Goal: Find contact information: Find contact information

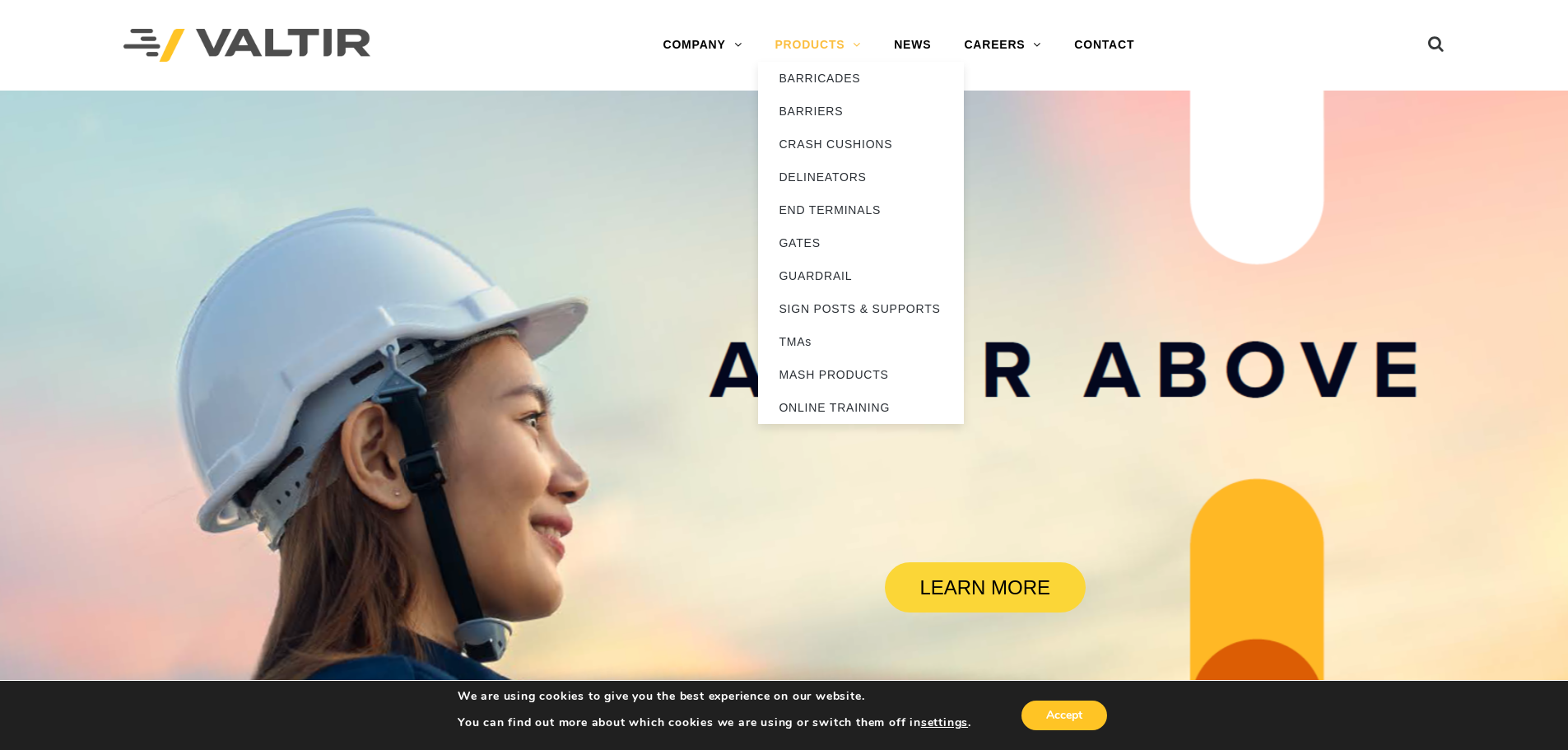
click at [846, 37] on link "PRODUCTS" at bounding box center [817, 45] width 119 height 33
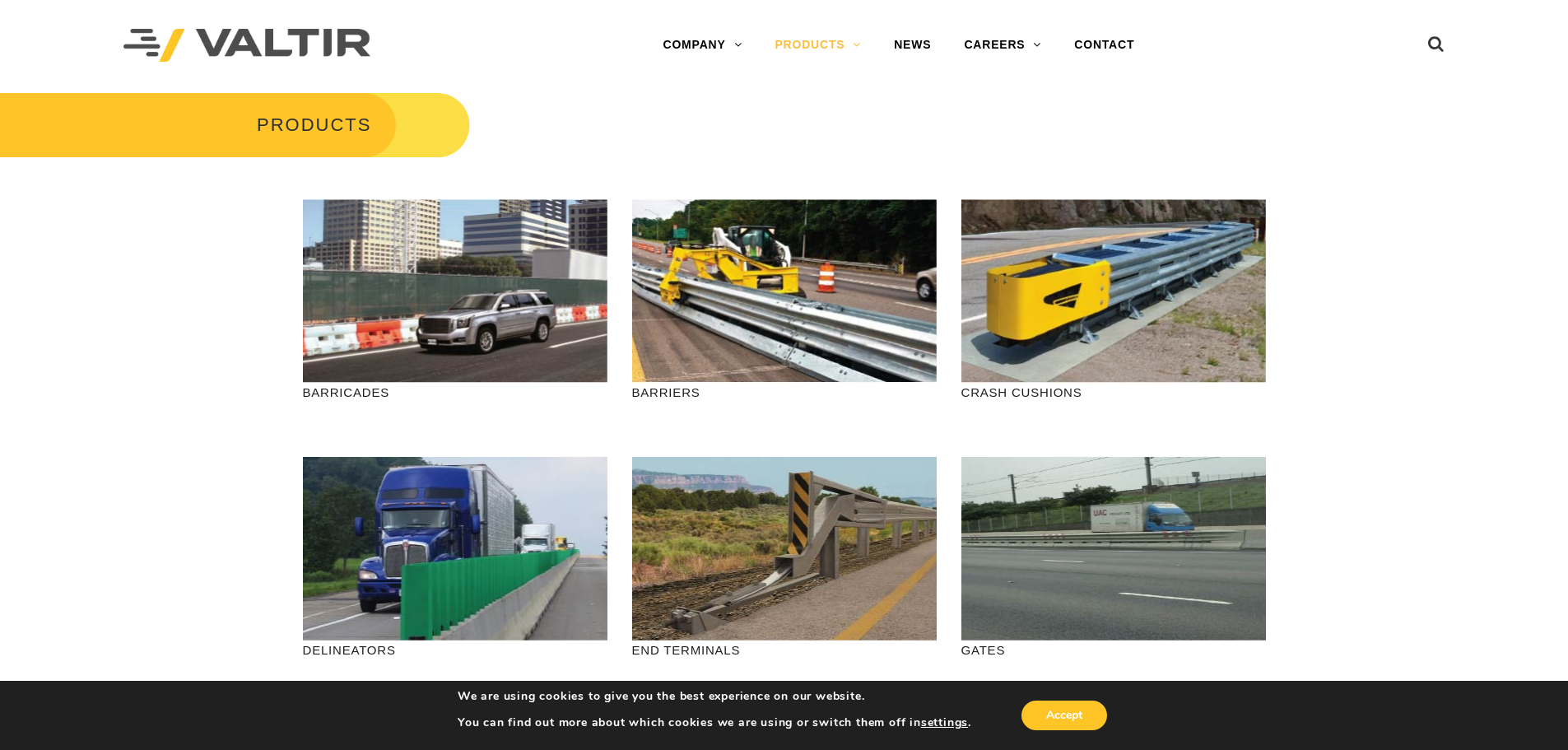
click at [1452, 52] on div "Menu COMPANY ABOUT VALTIR OUR HISTORY RENTALS INTERNATIONAL PRODUCTS BARRICADES…" at bounding box center [784, 45] width 1345 height 90
click at [1428, 41] on icon at bounding box center [1436, 48] width 16 height 25
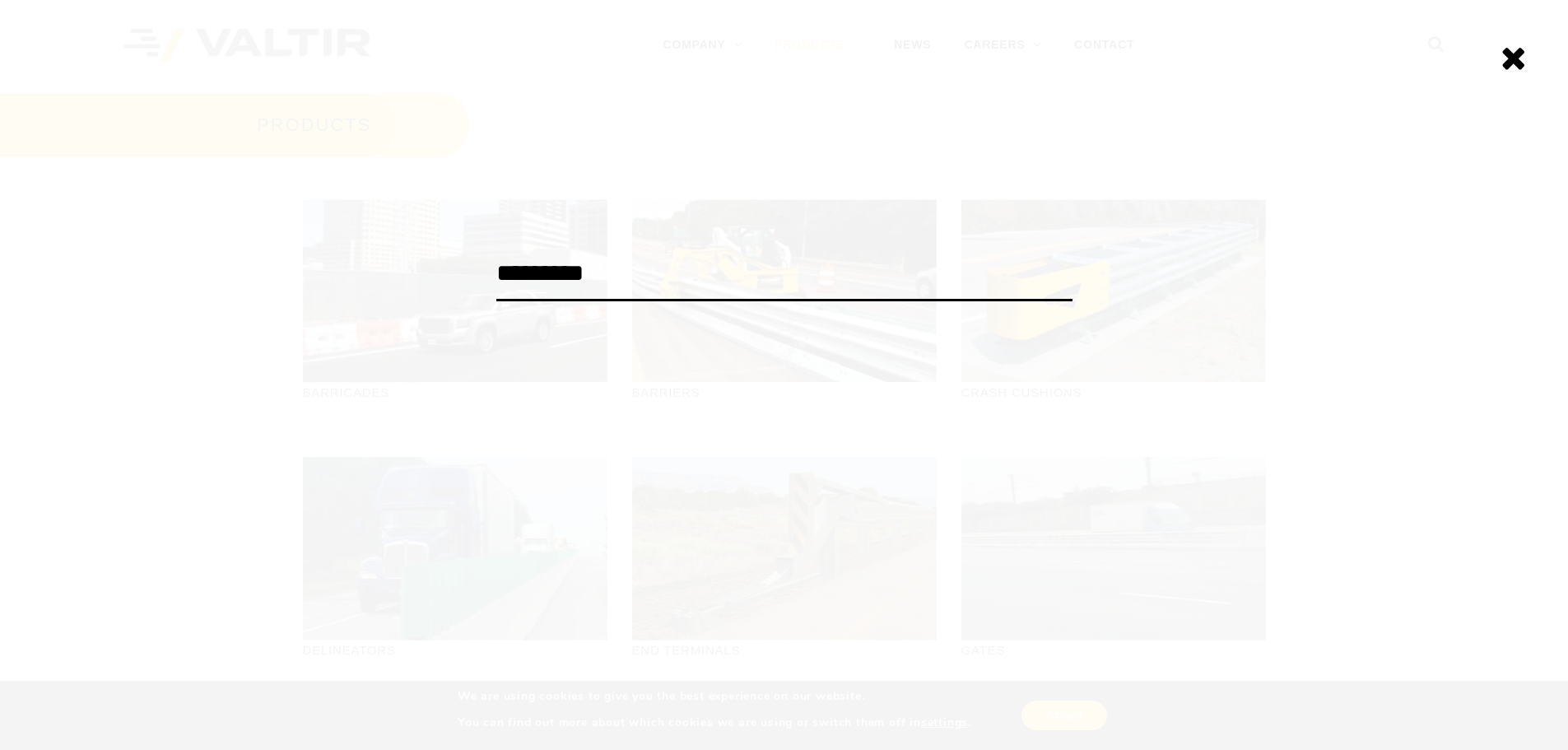
type input "*********"
click input "******" at bounding box center [0, 0] width 0 height 0
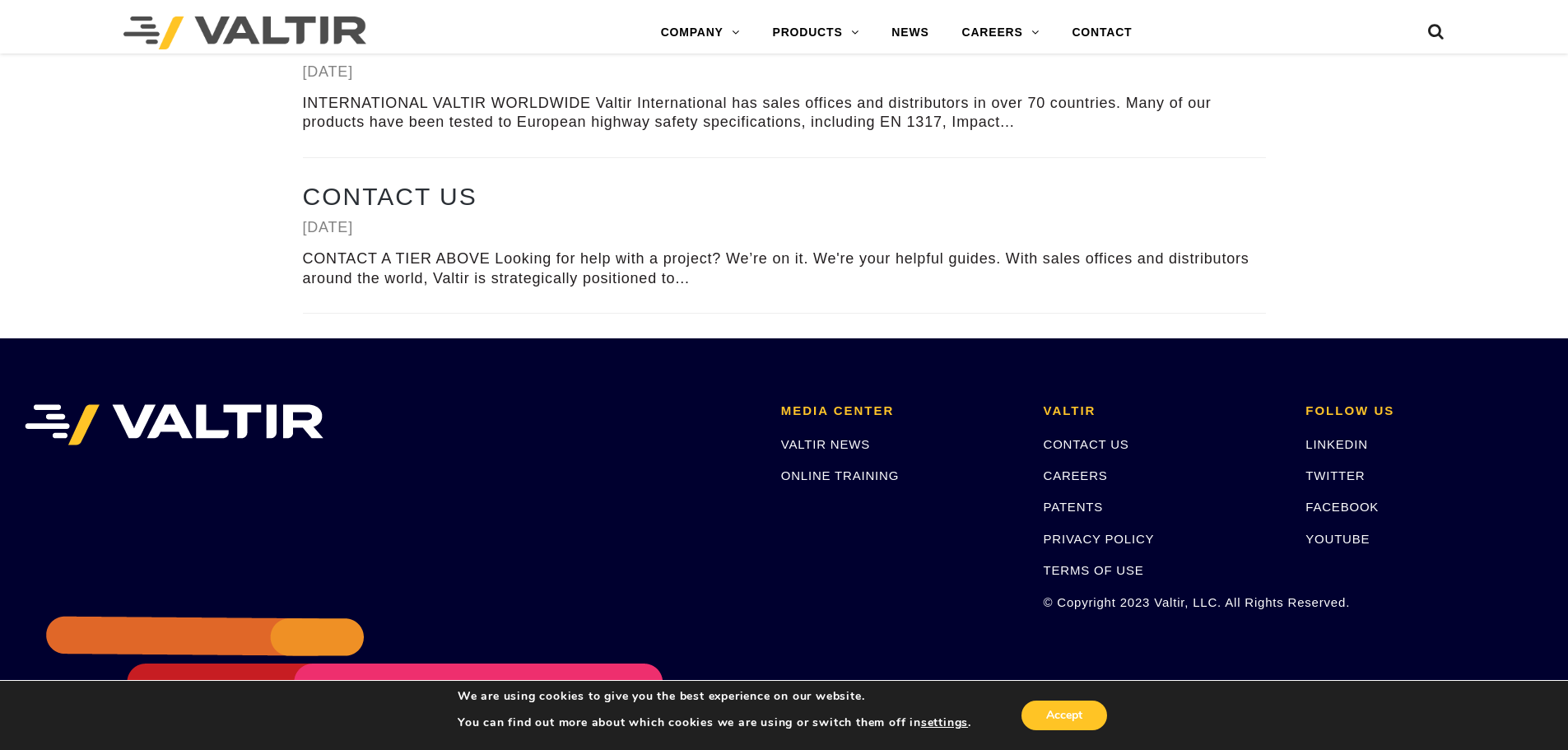
scroll to position [3421, 0]
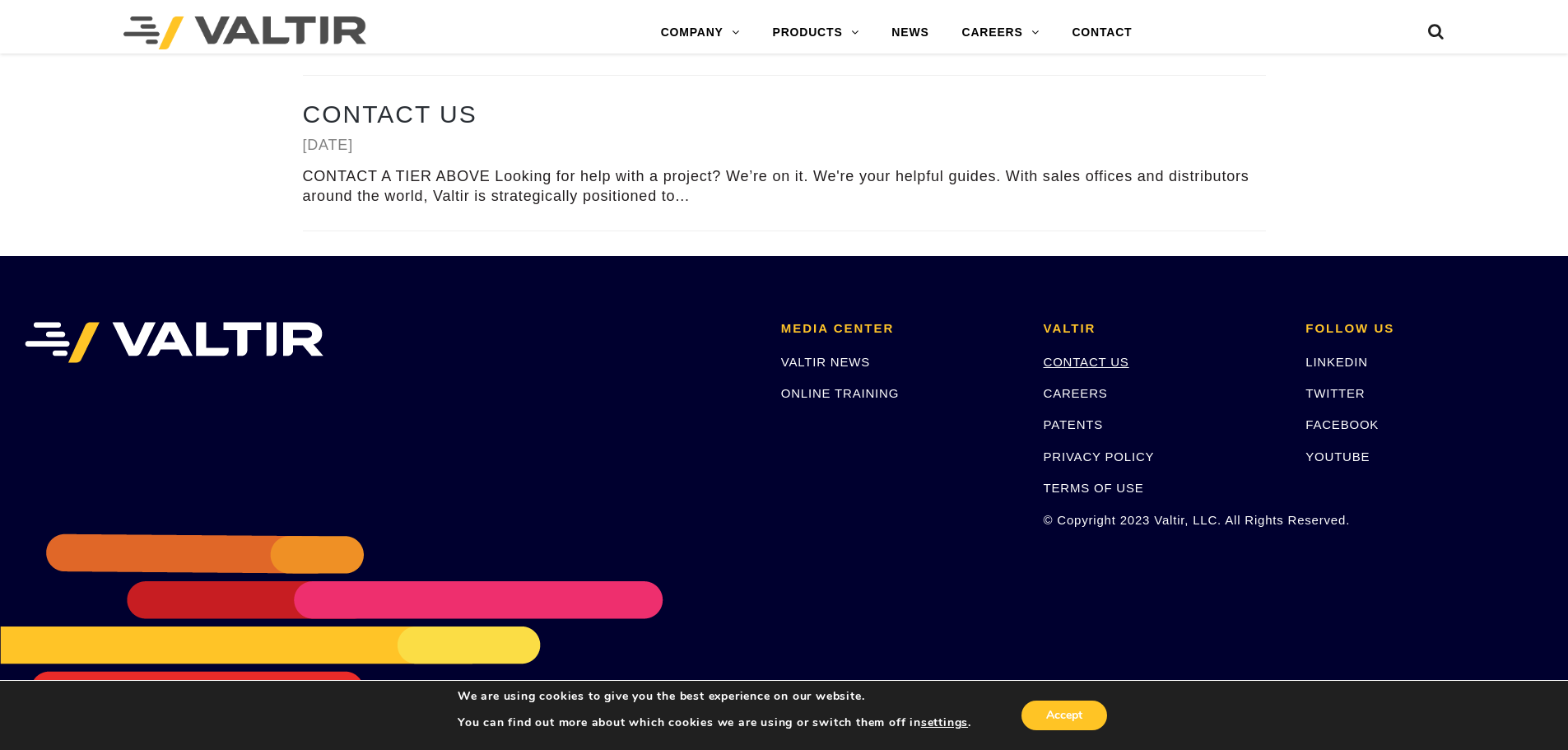
click at [1096, 360] on link "CONTACT US" at bounding box center [1087, 362] width 86 height 14
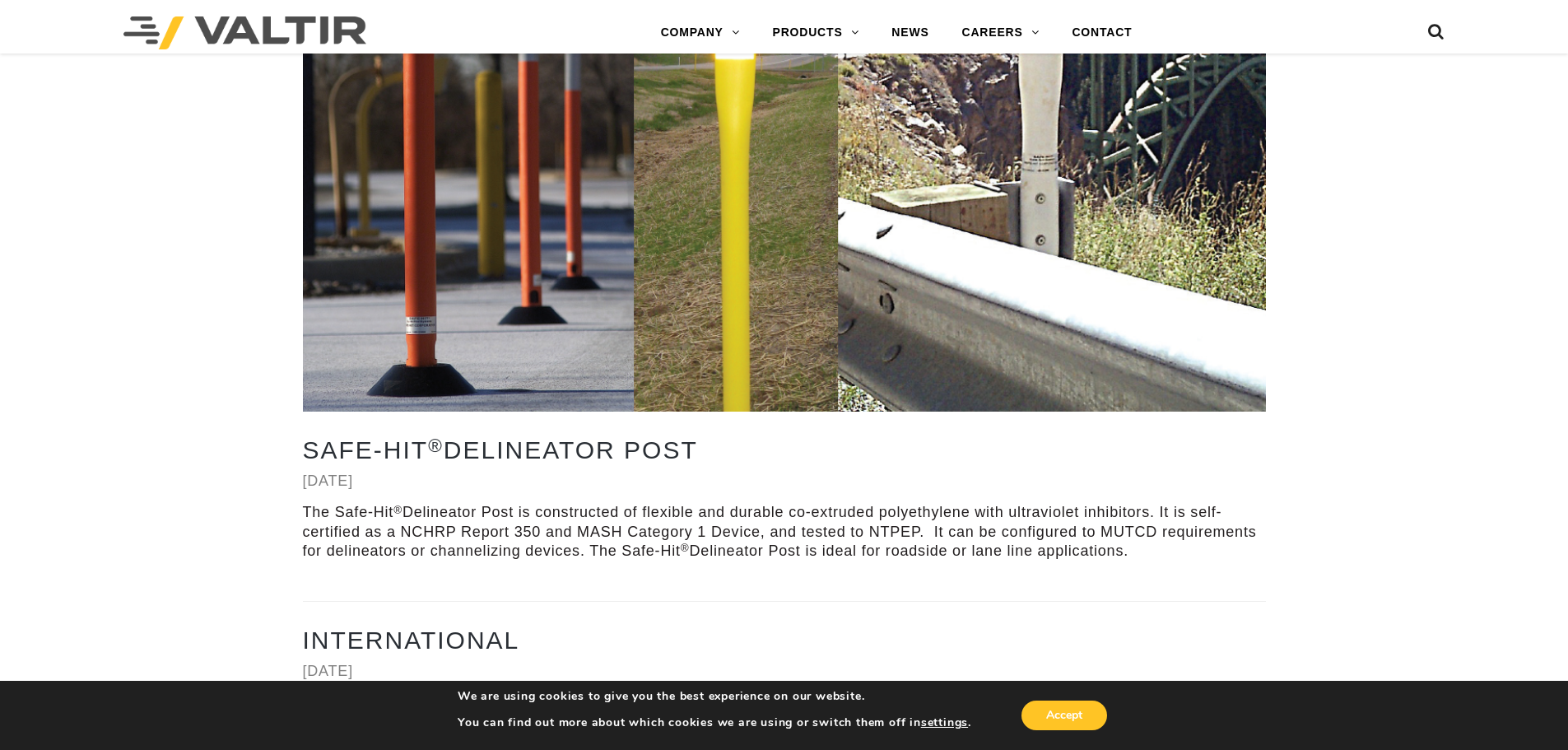
scroll to position [2844, 0]
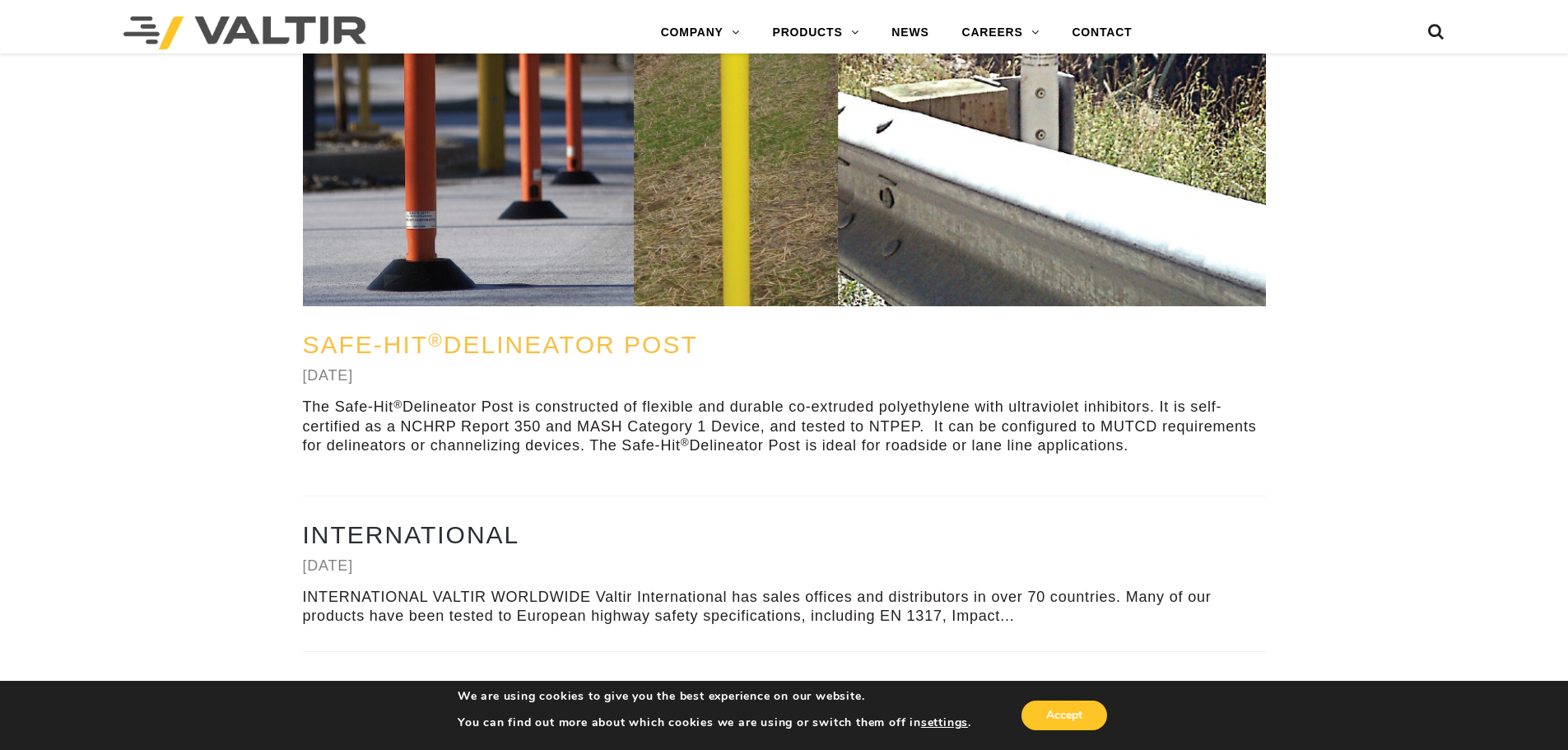
click at [340, 346] on link "Safe-Hit ® Delineator Post" at bounding box center [501, 345] width 395 height 27
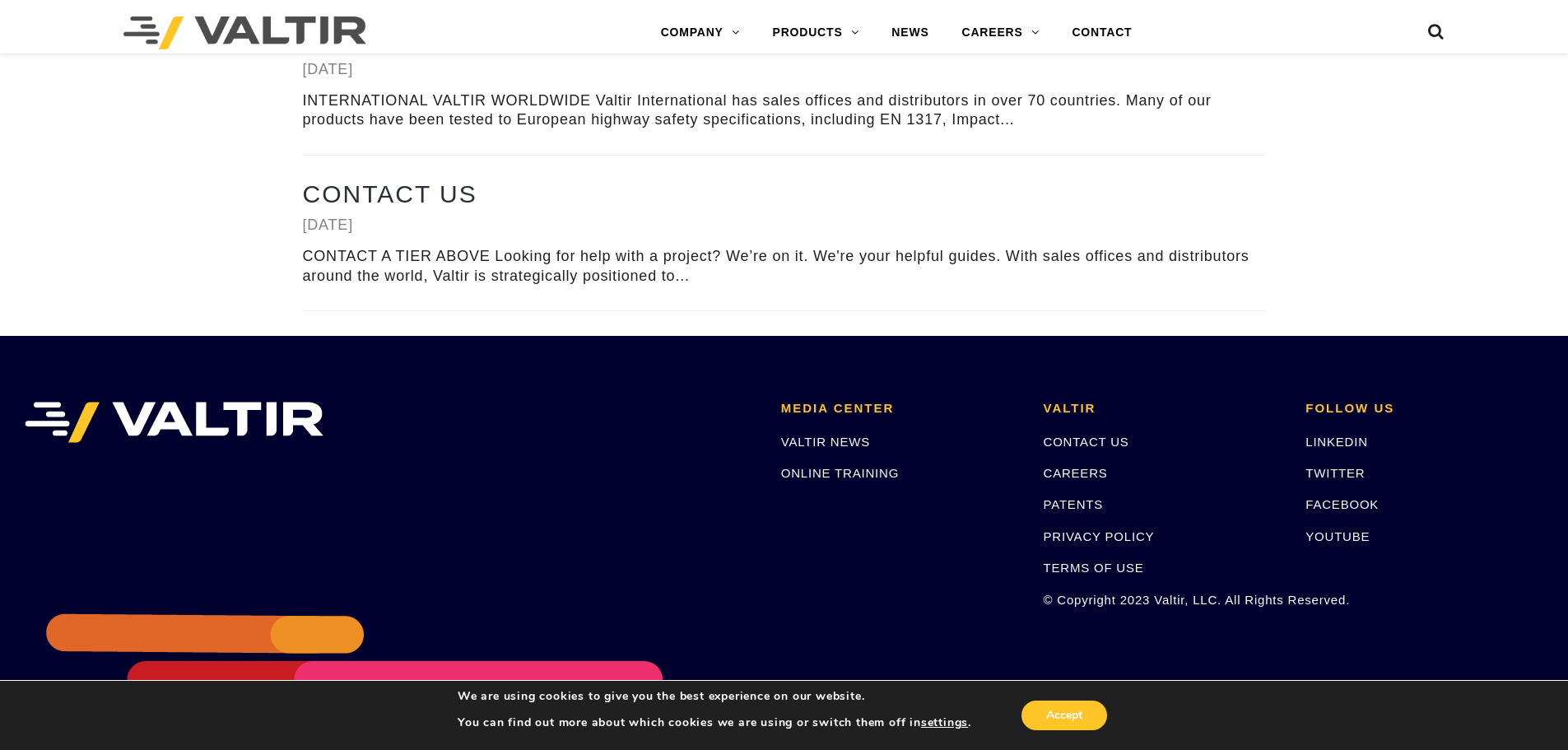
scroll to position [3421, 0]
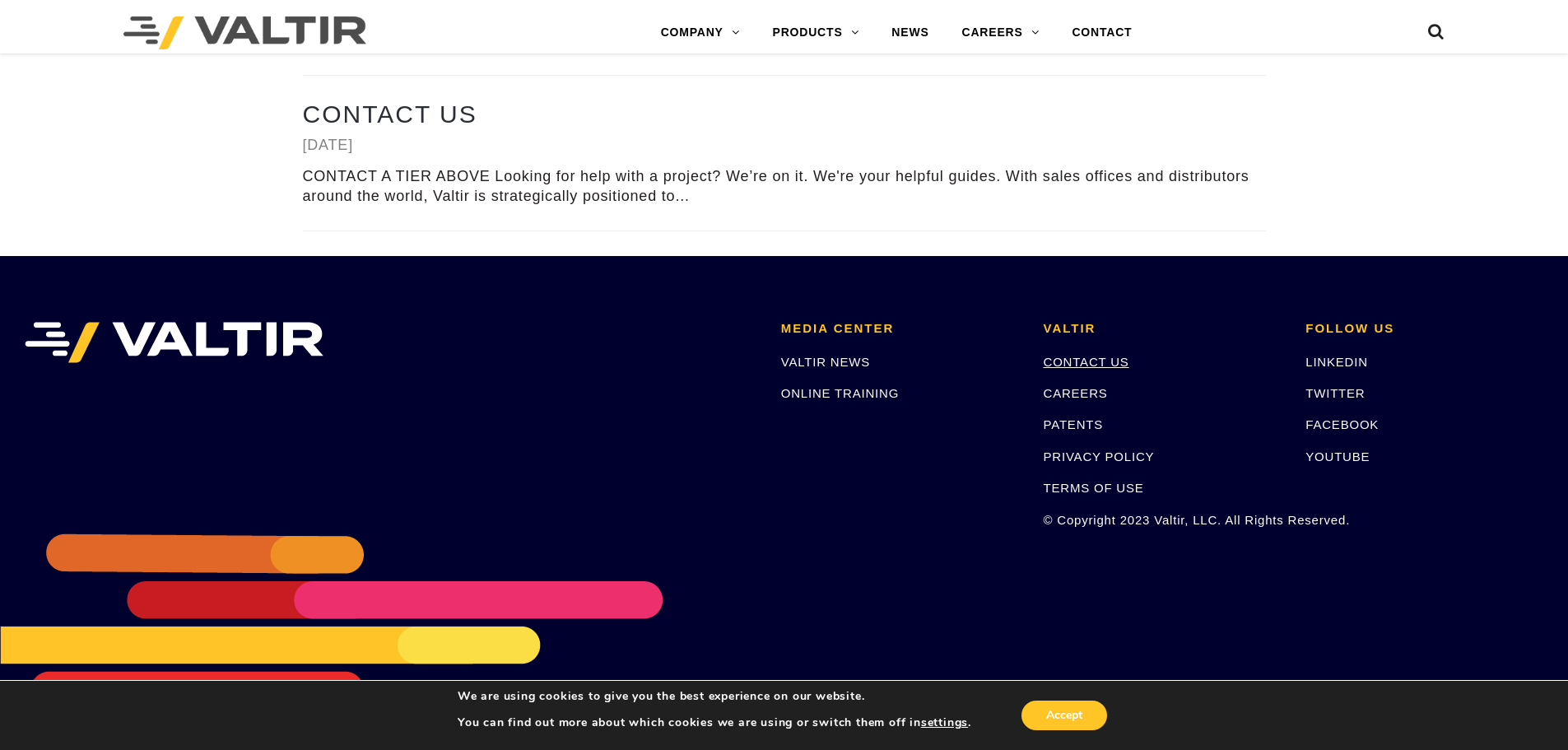
click at [1090, 357] on link "CONTACT US" at bounding box center [1087, 362] width 86 height 14
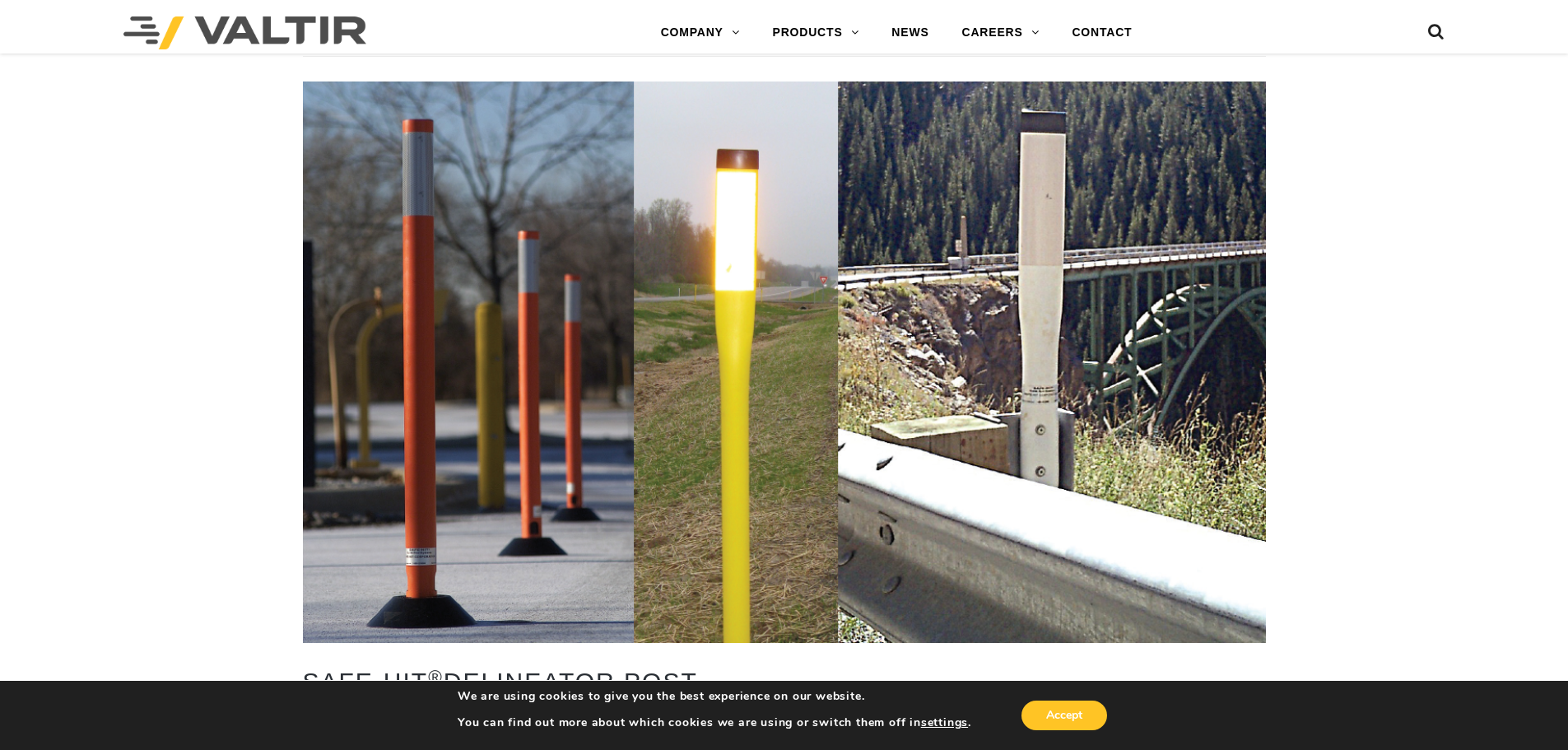
scroll to position [2680, 0]
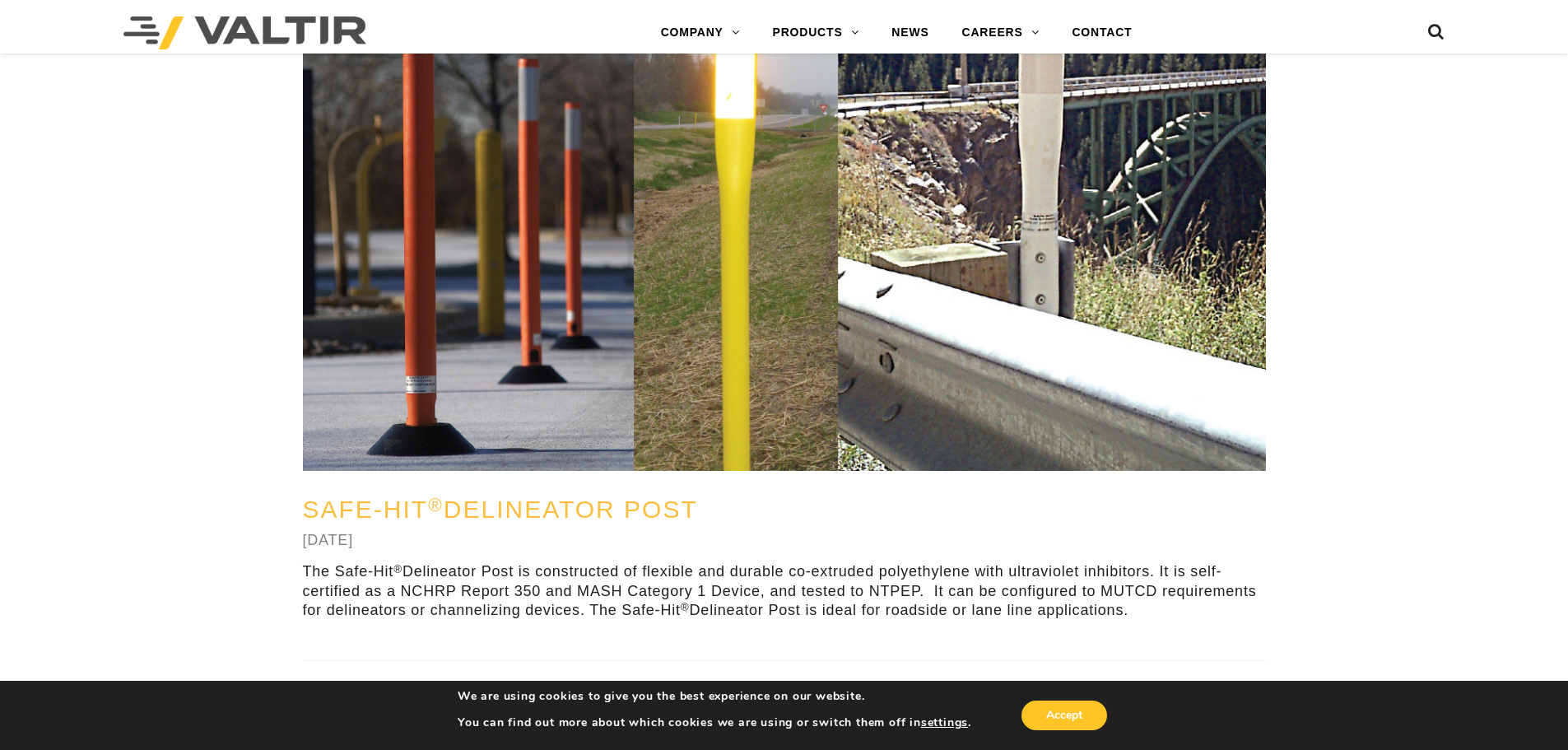
click at [615, 499] on link "Safe-Hit ® Delineator Post" at bounding box center [501, 509] width 395 height 27
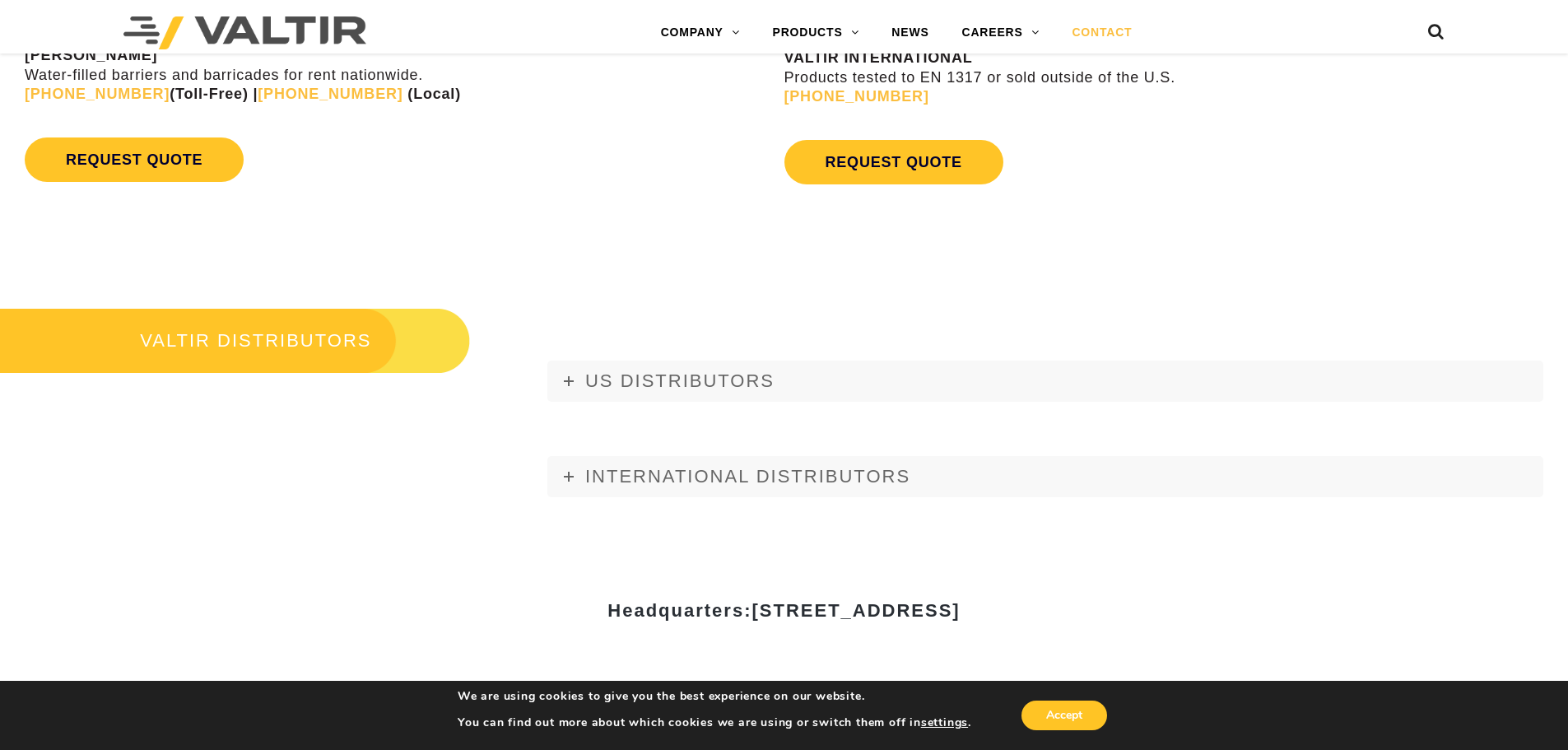
scroll to position [1976, 0]
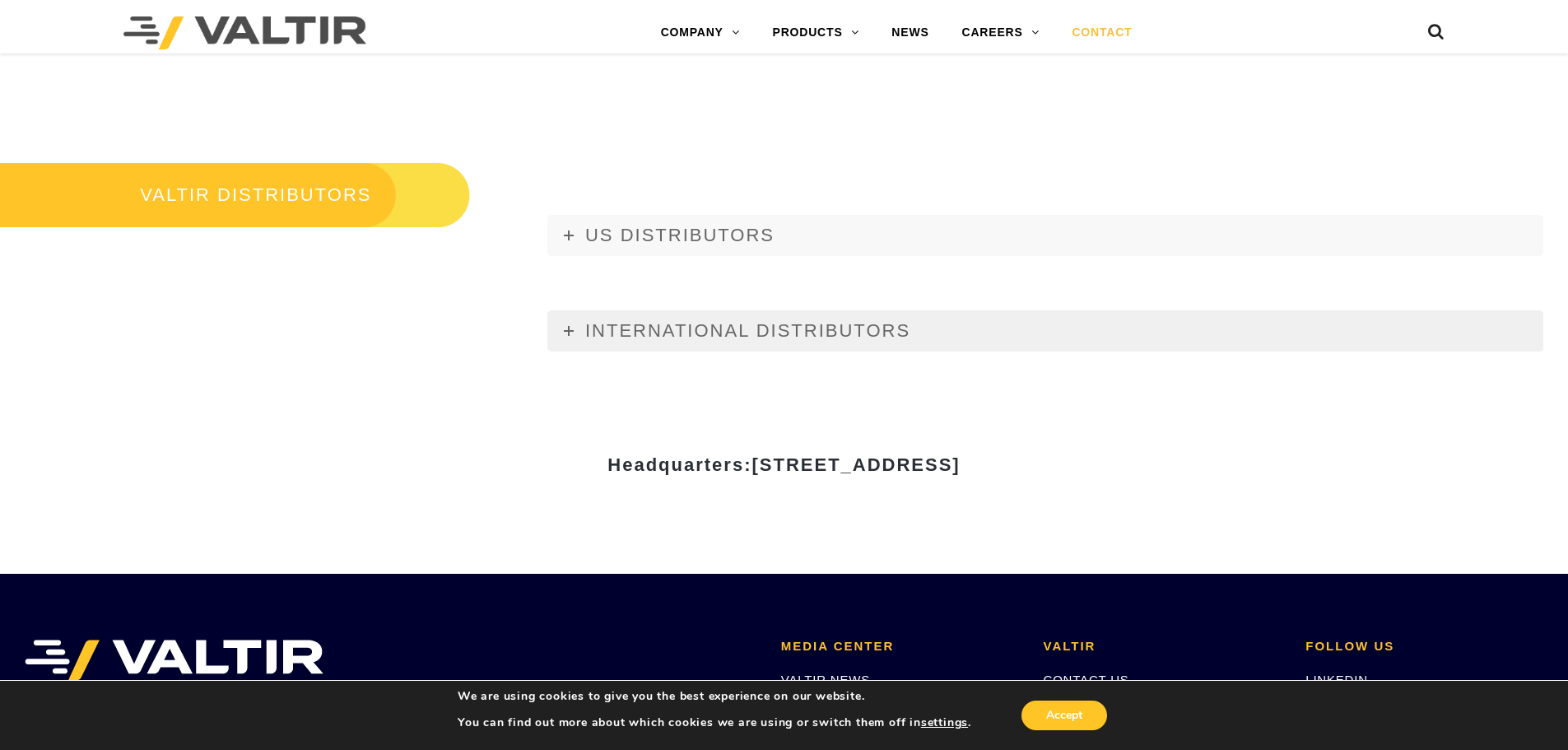
click at [592, 337] on span "INTERNATIONAL DISTRIBUTORS" at bounding box center [747, 330] width 325 height 21
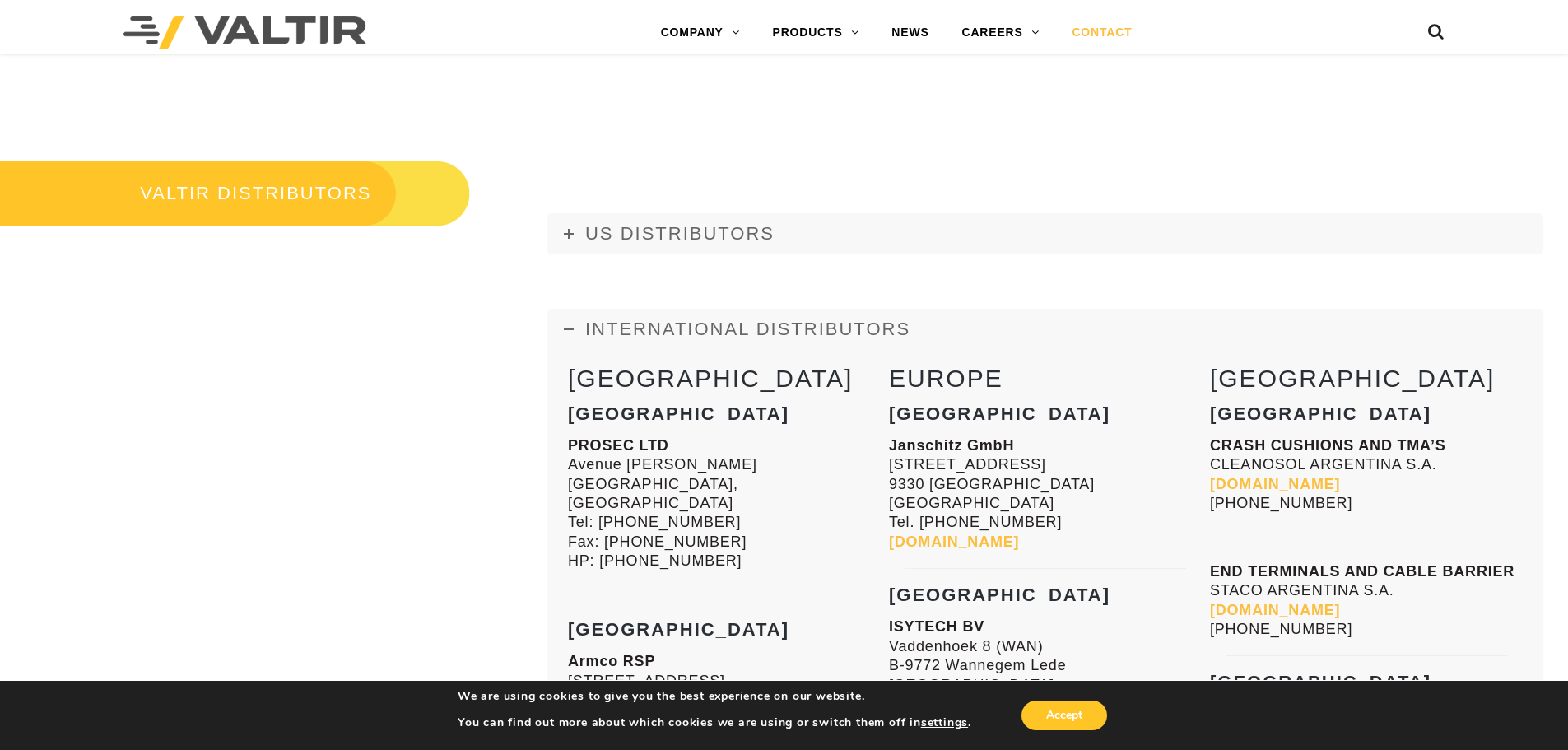
scroll to position [1976, 0]
click at [757, 234] on span "US DISTRIBUTORS" at bounding box center [680, 234] width 190 height 21
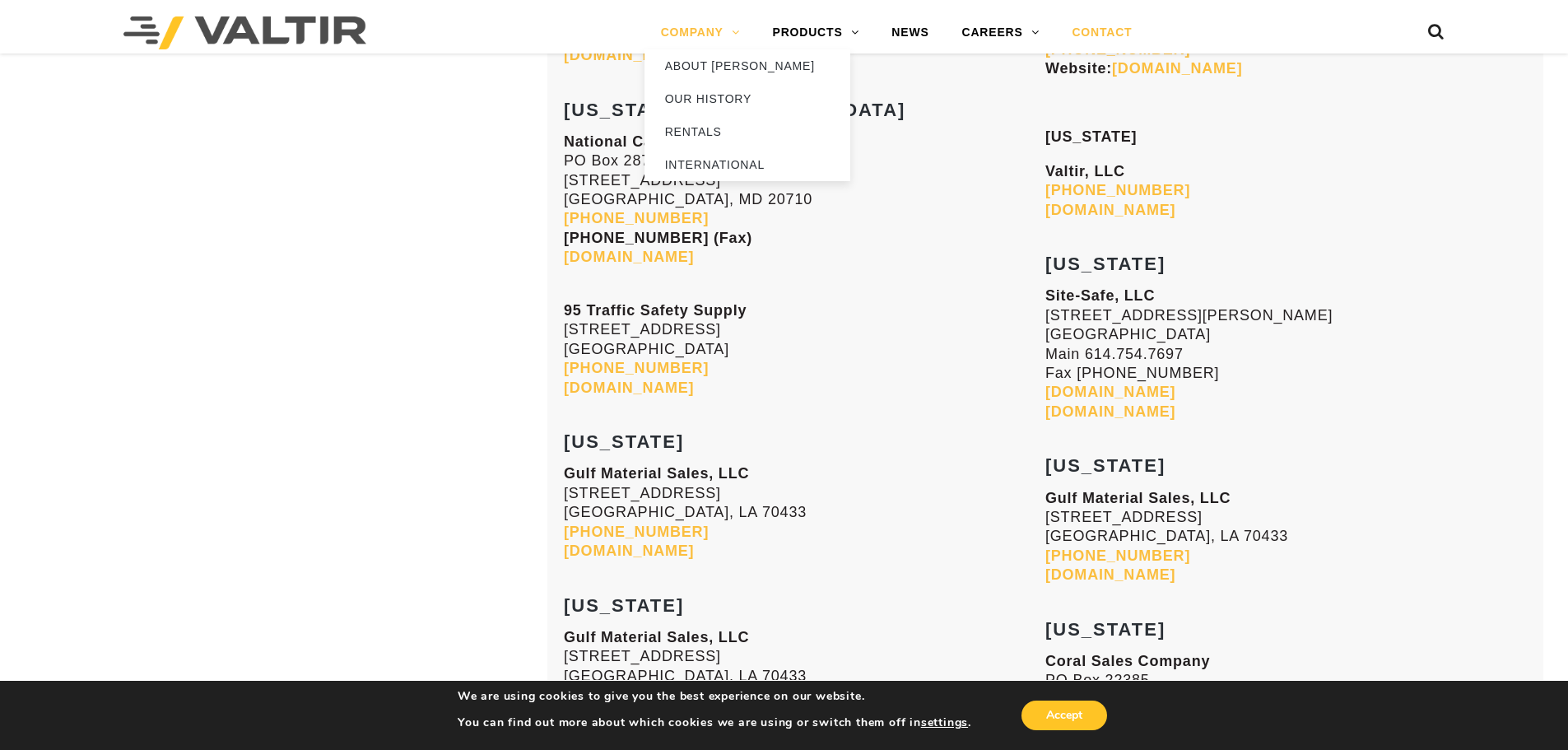
scroll to position [3458, 0]
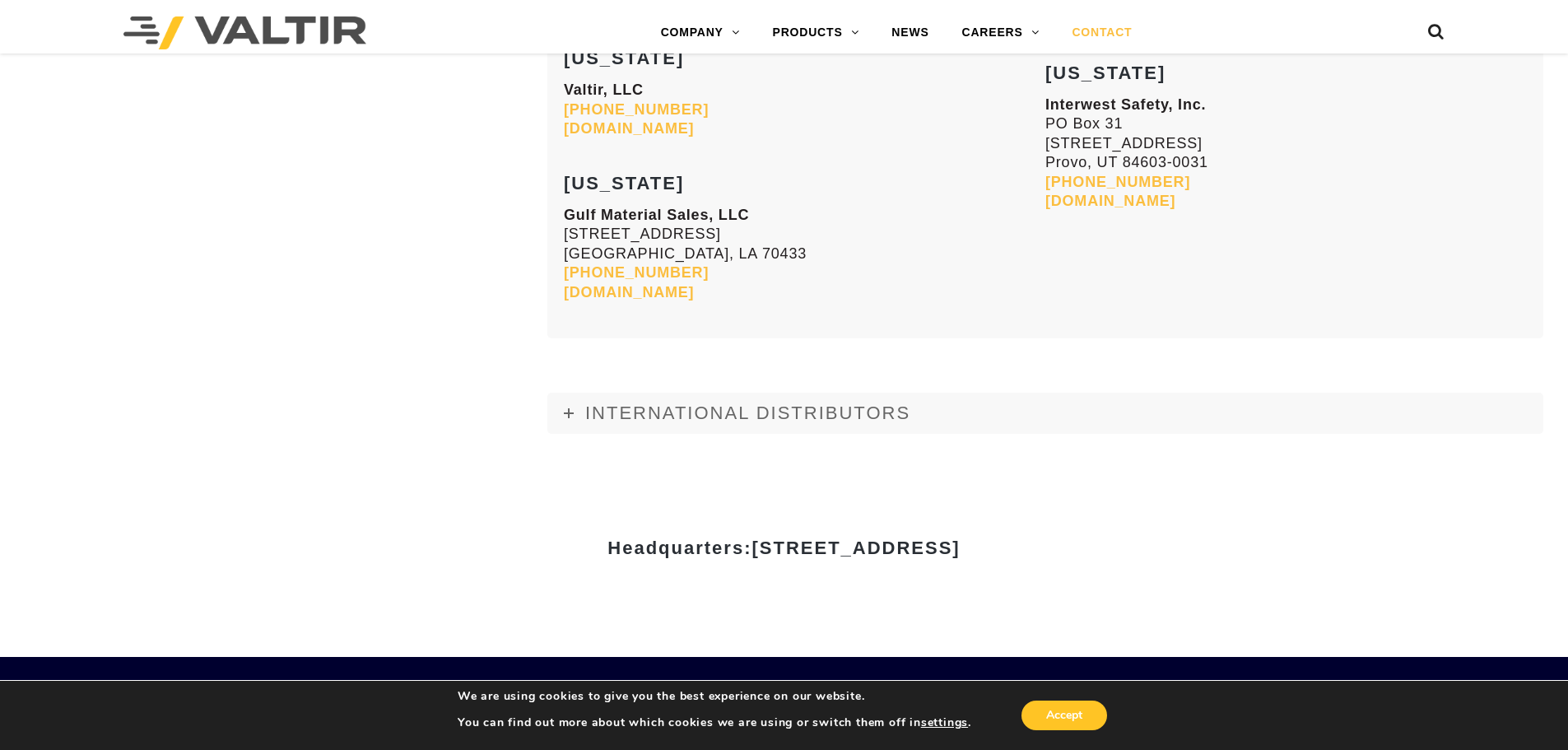
scroll to position [6719, 0]
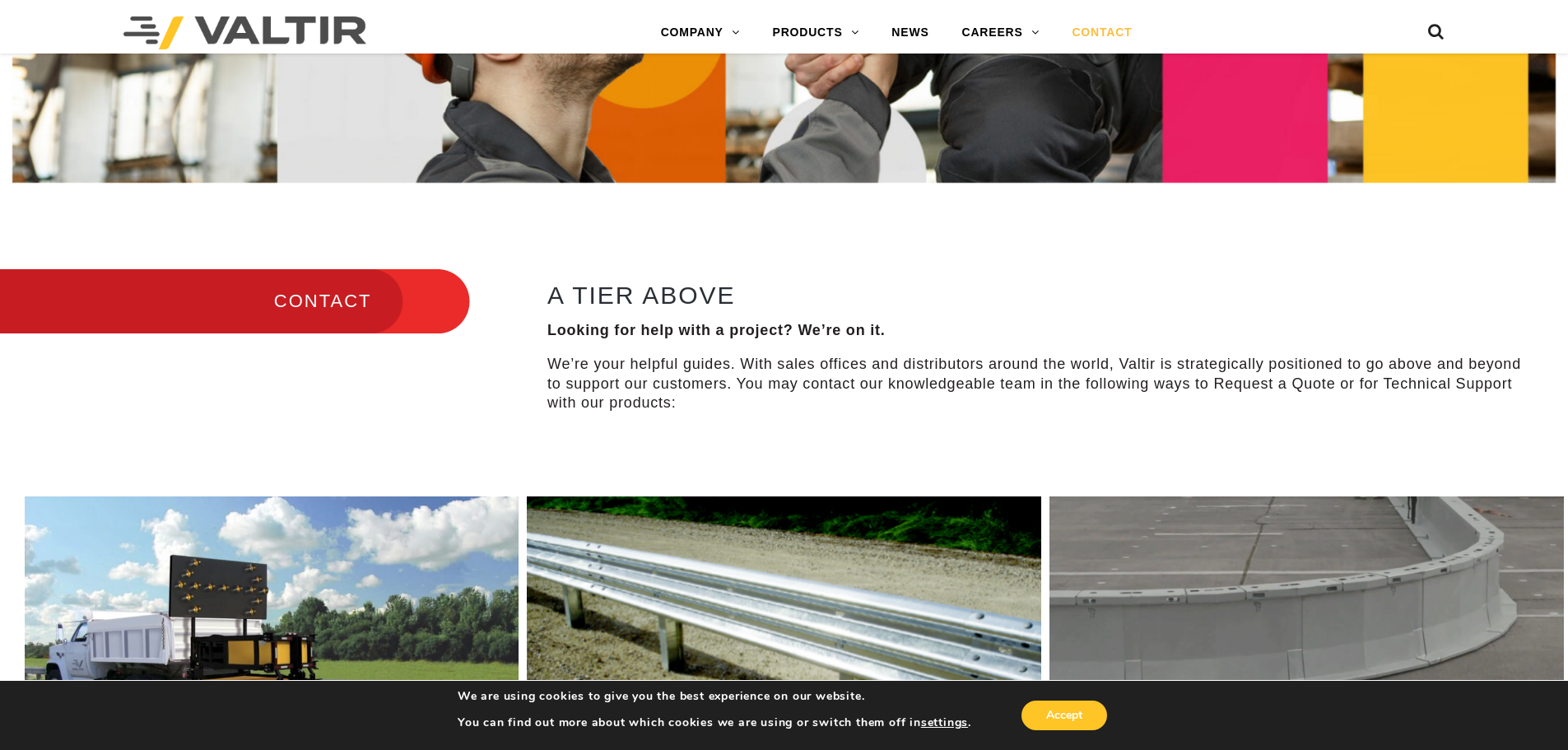
scroll to position [494, 0]
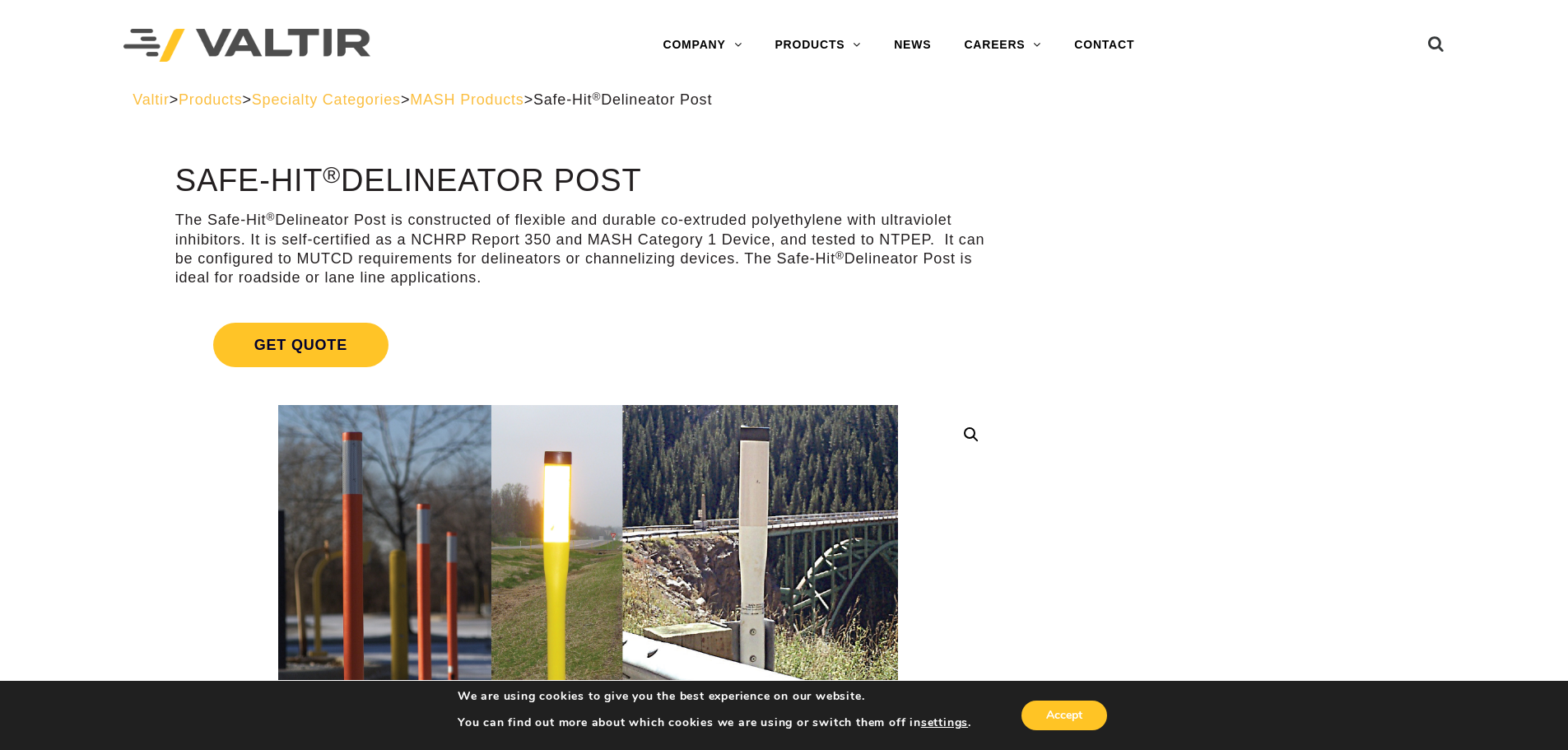
drag, startPoint x: 648, startPoint y: 188, endPoint x: 174, endPoint y: 183, distance: 474.0
click at [175, 183] on h1 "Safe-Hit ® Delineator Post" at bounding box center [588, 181] width 826 height 35
copy h1 "Safe-Hit ® Delineator Post"
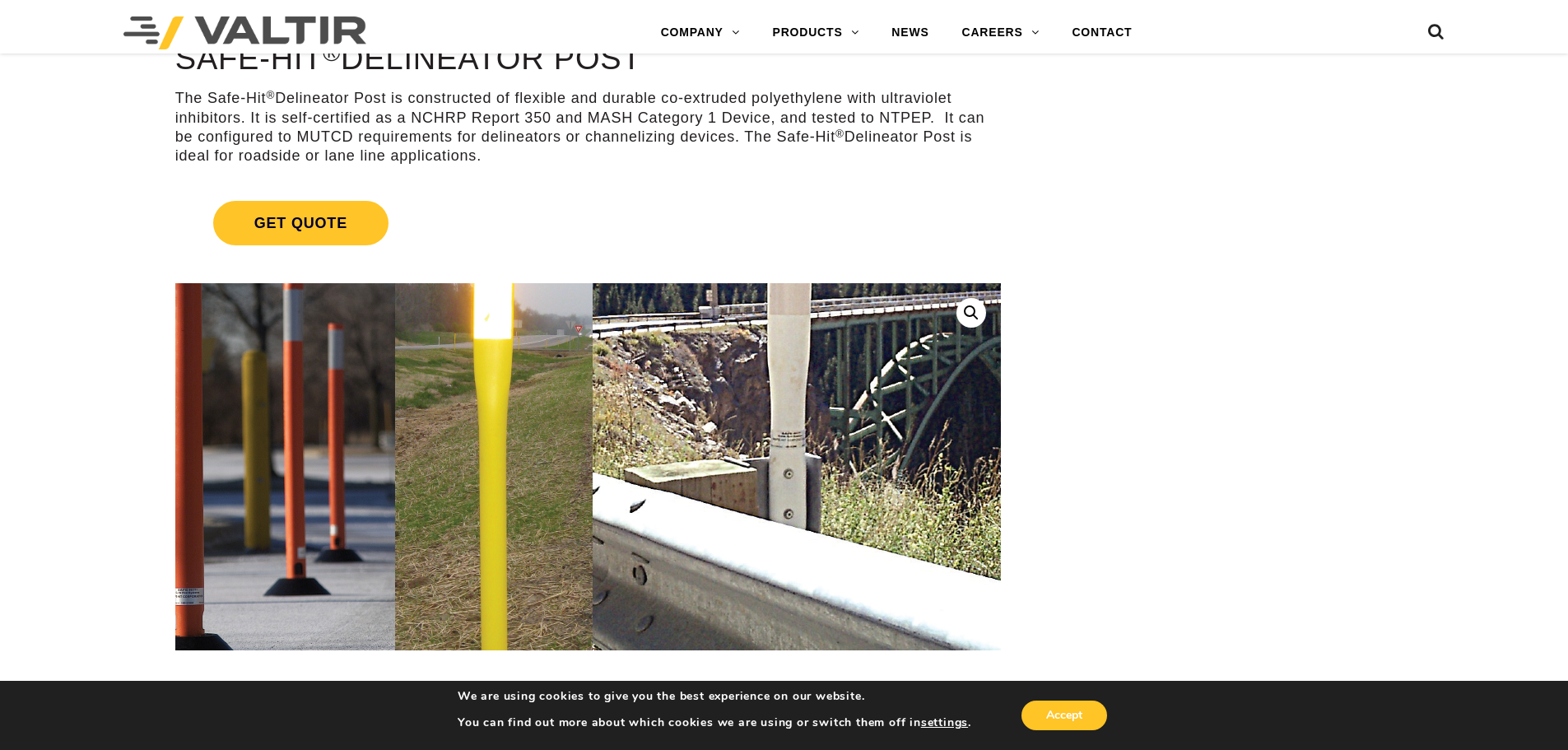
scroll to position [576, 0]
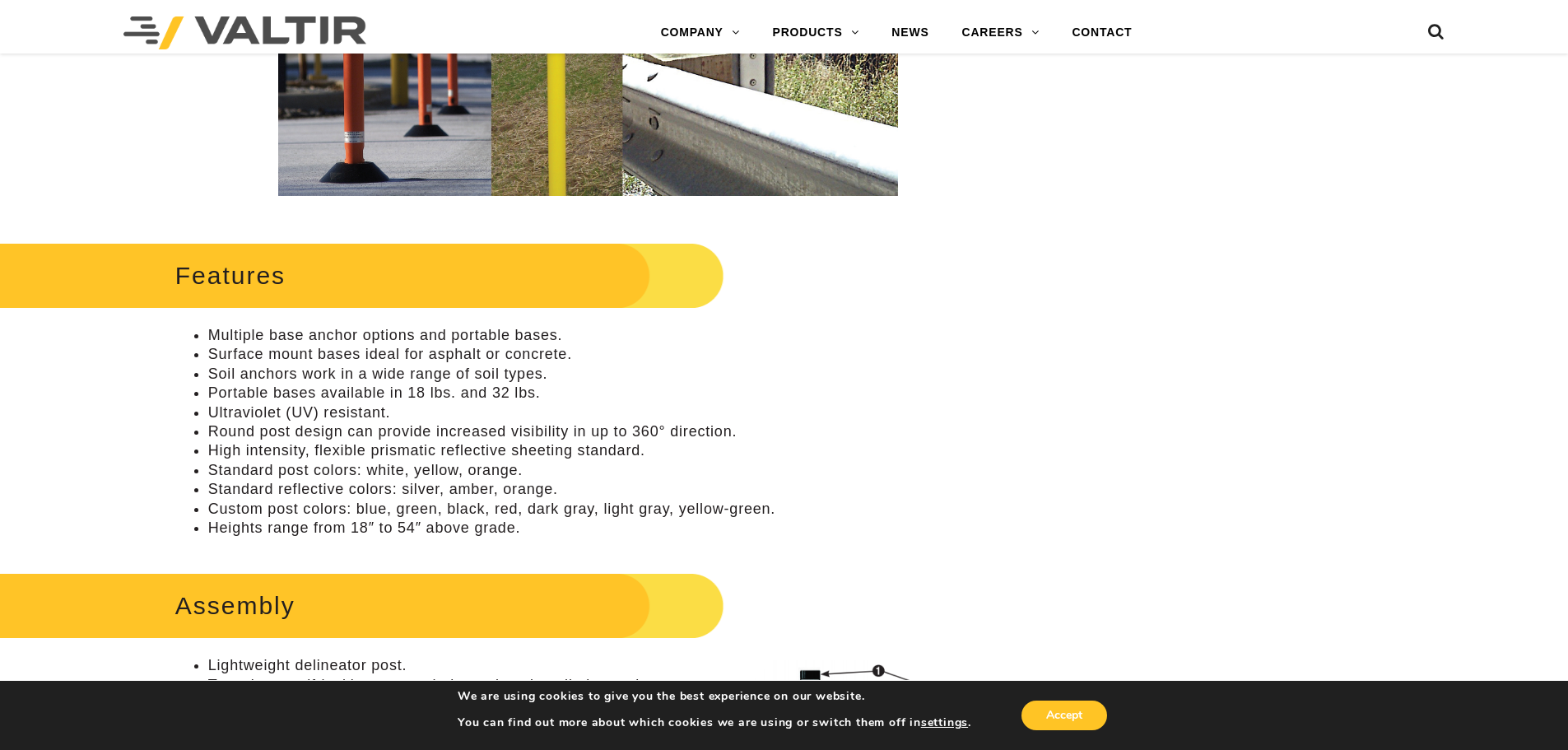
click at [653, 456] on li "High intensity, flexible prismatic reflective sheeting standard." at bounding box center [605, 450] width 792 height 19
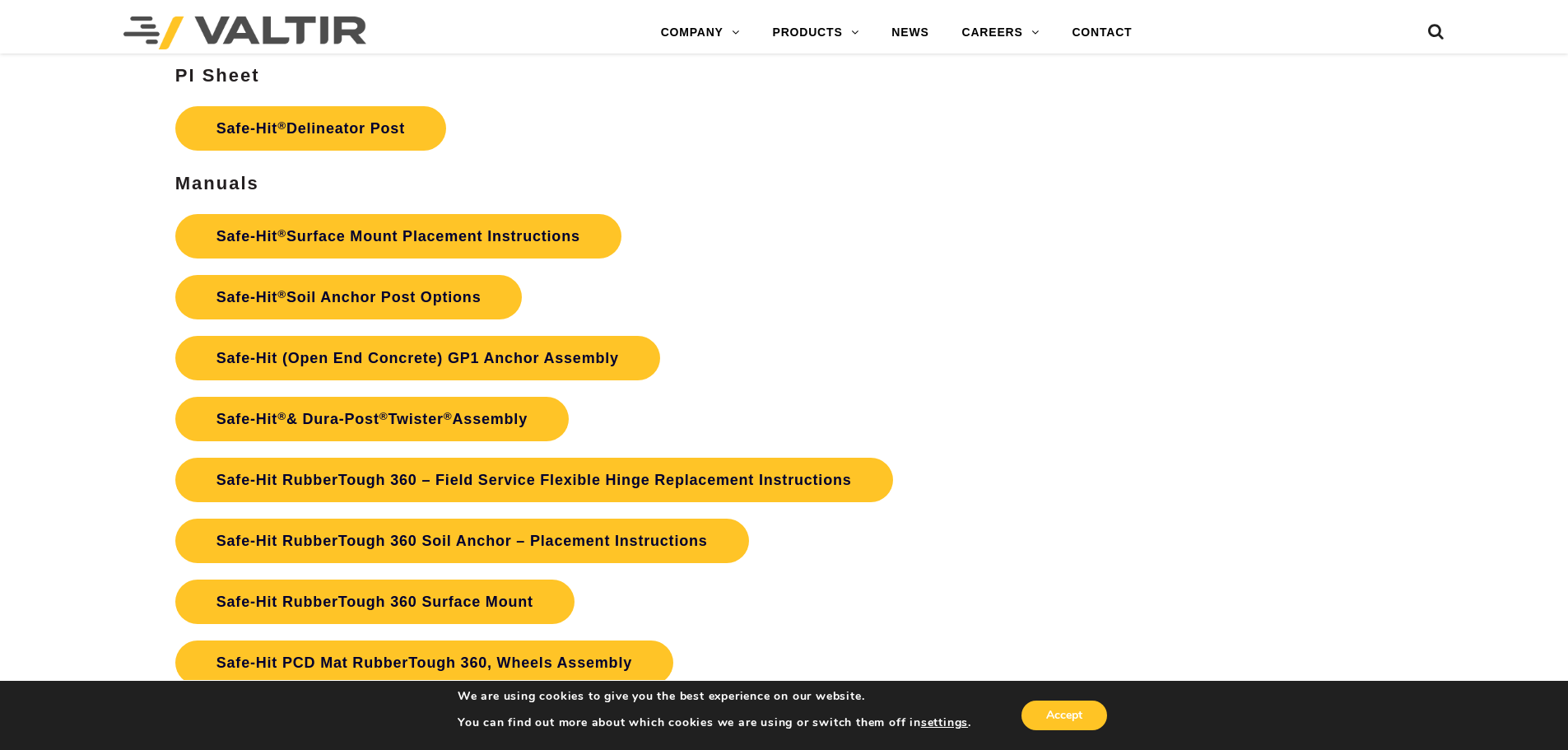
scroll to position [3705, 0]
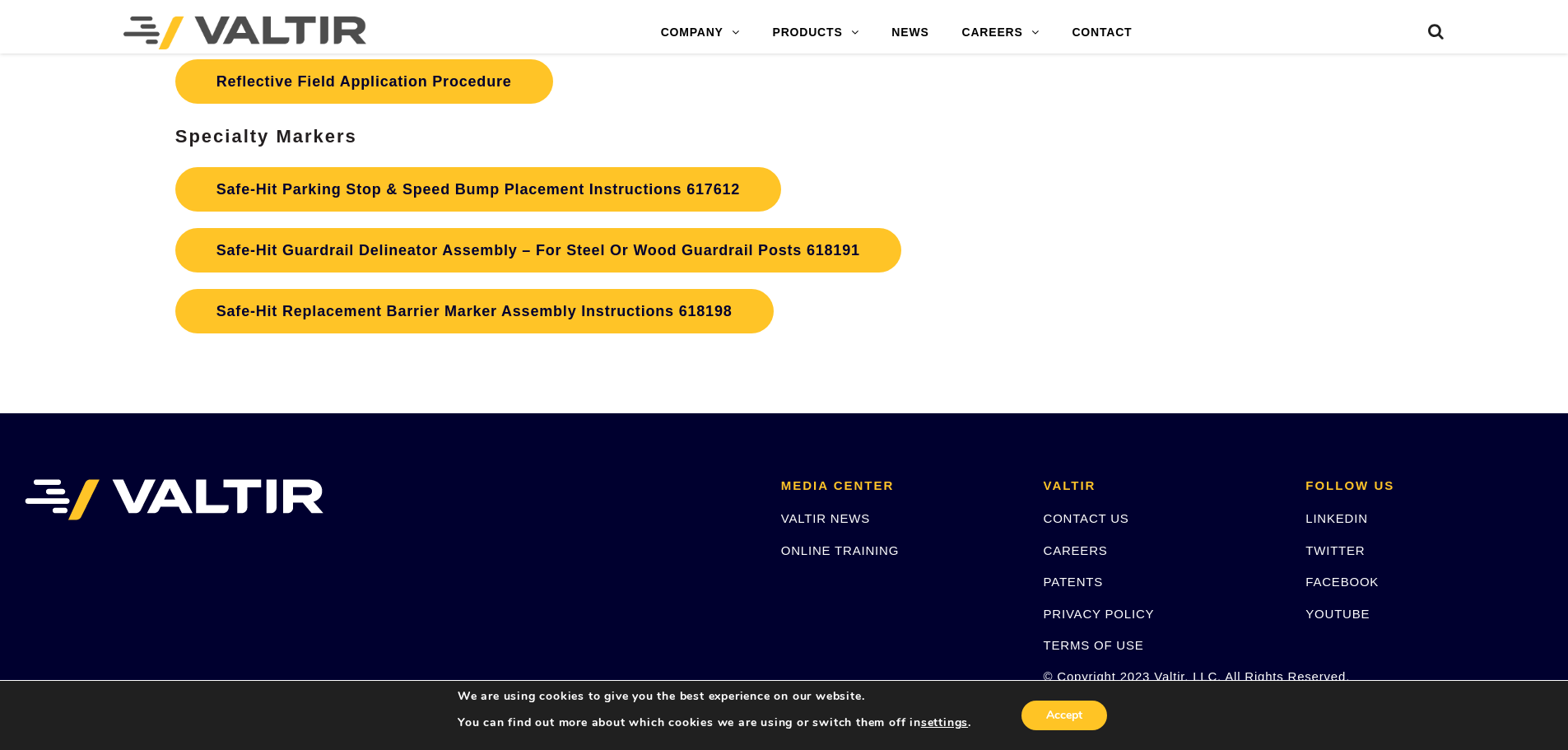
scroll to position [5517, 0]
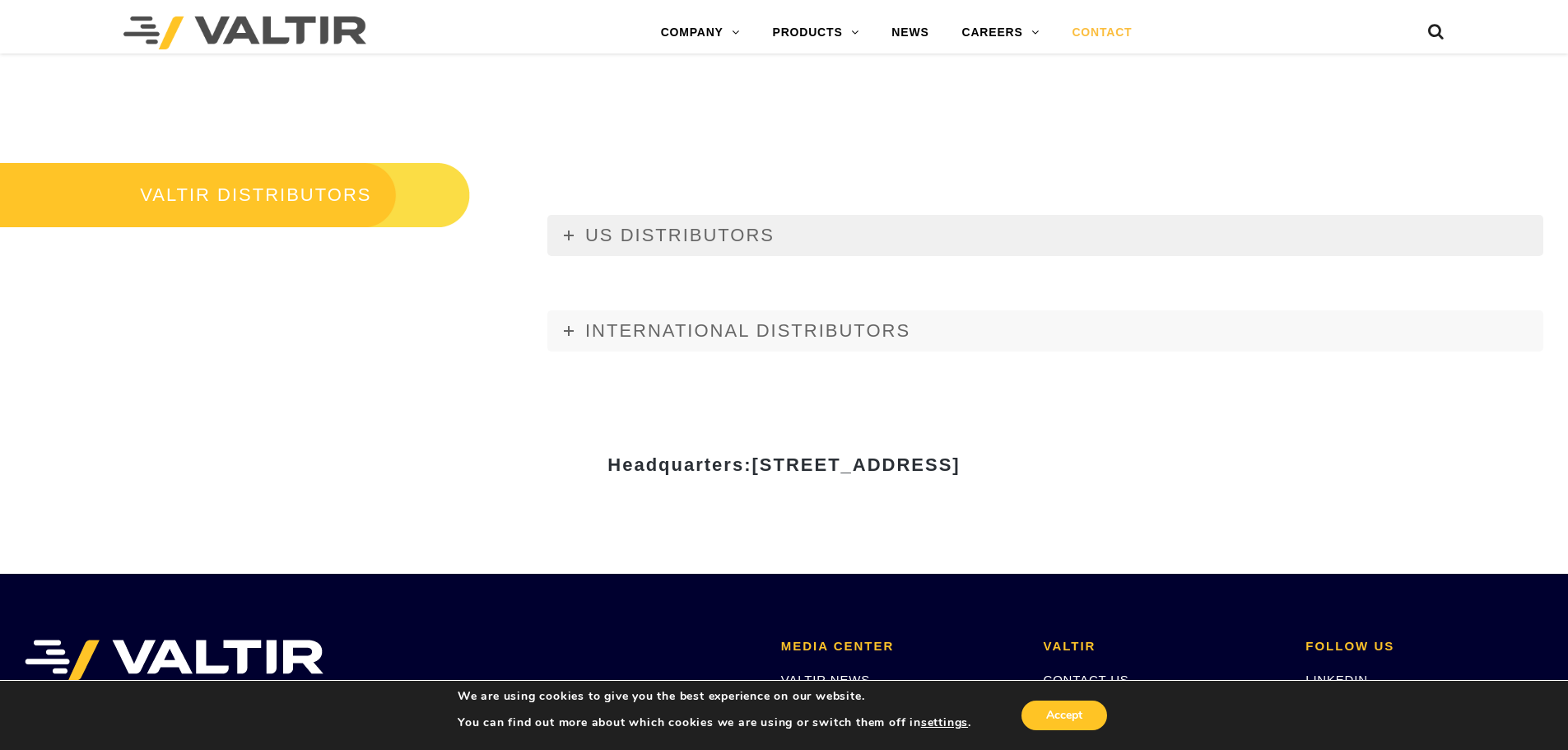
click at [760, 216] on link "US DISTRIBUTORS" at bounding box center [1045, 235] width 996 height 41
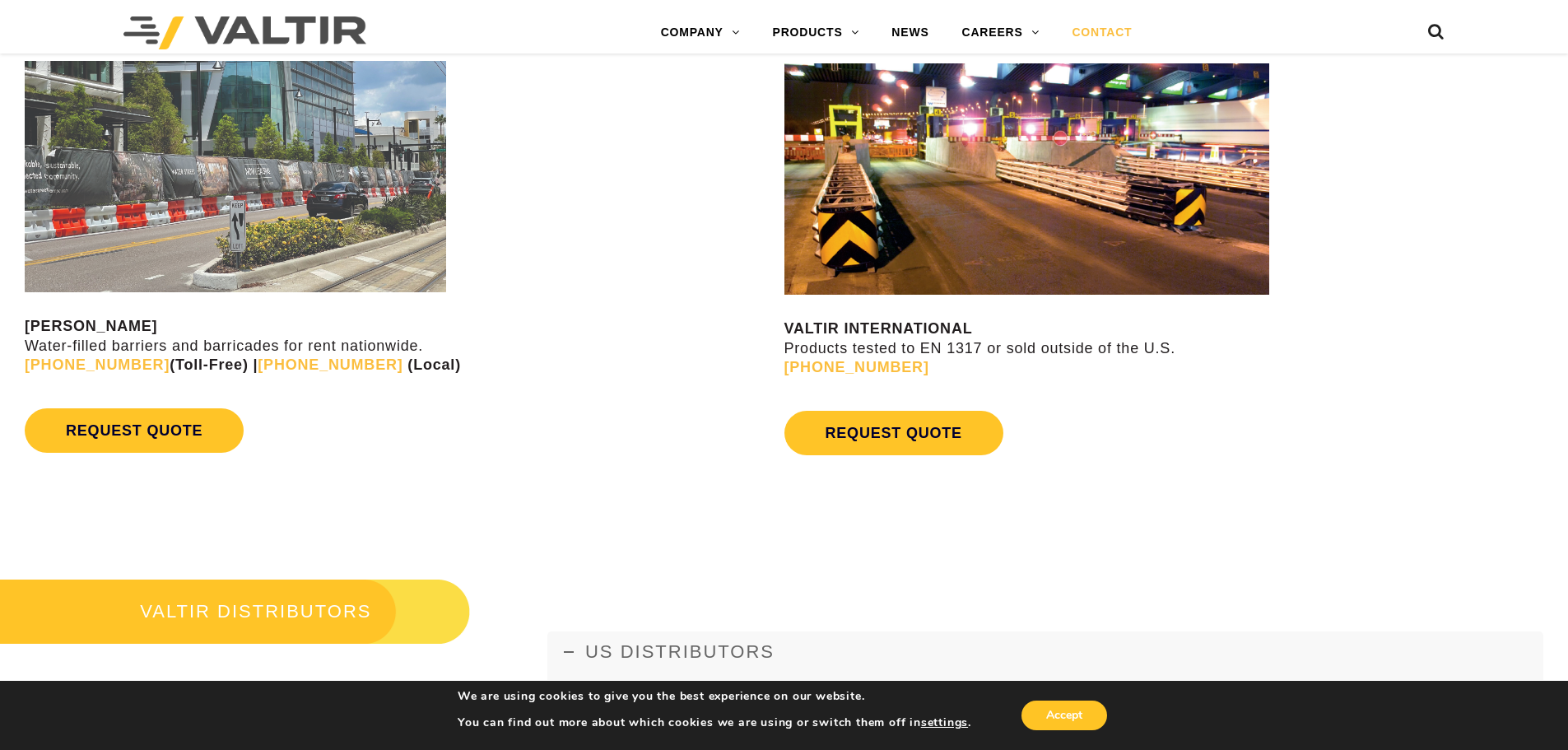
scroll to position [1400, 0]
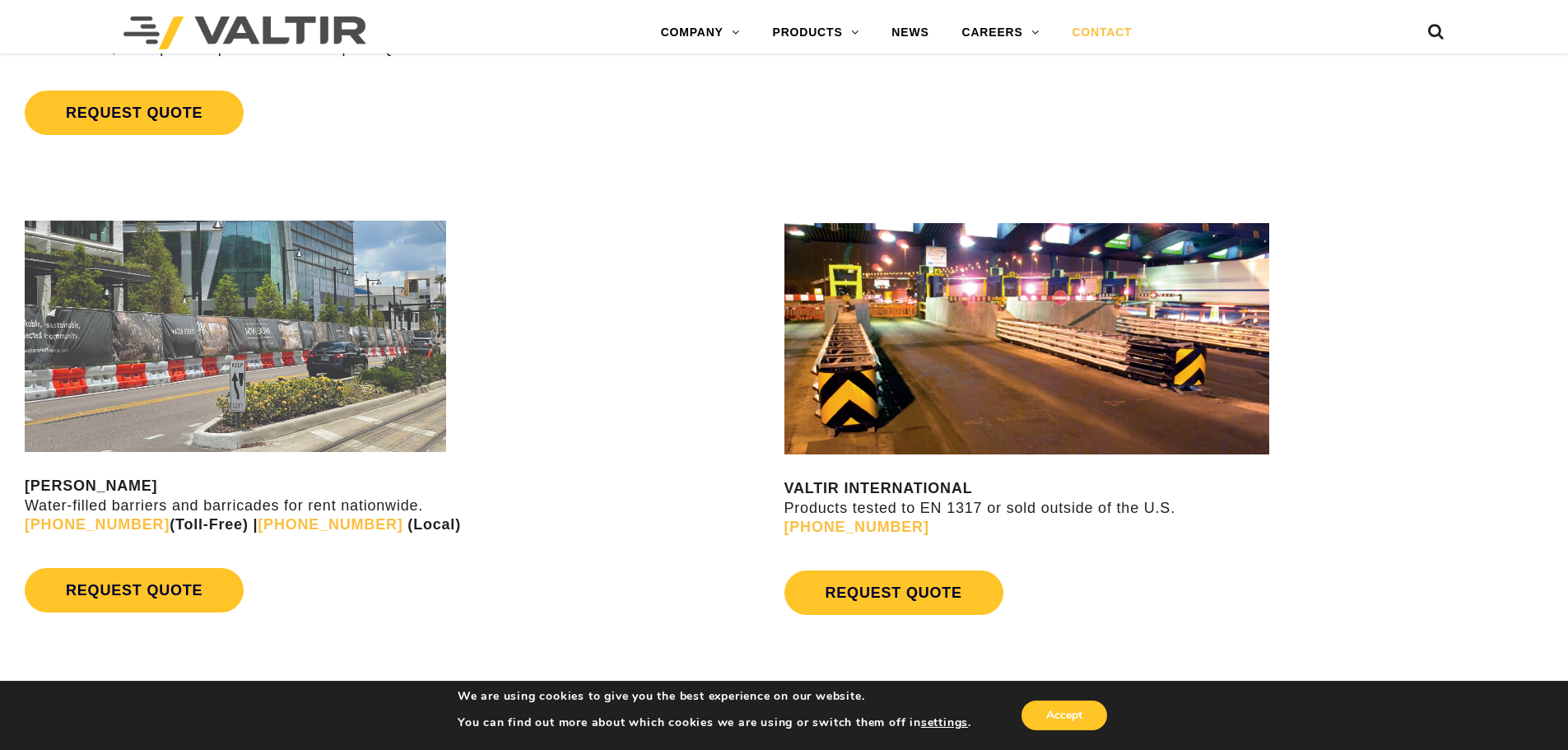
scroll to position [1070, 0]
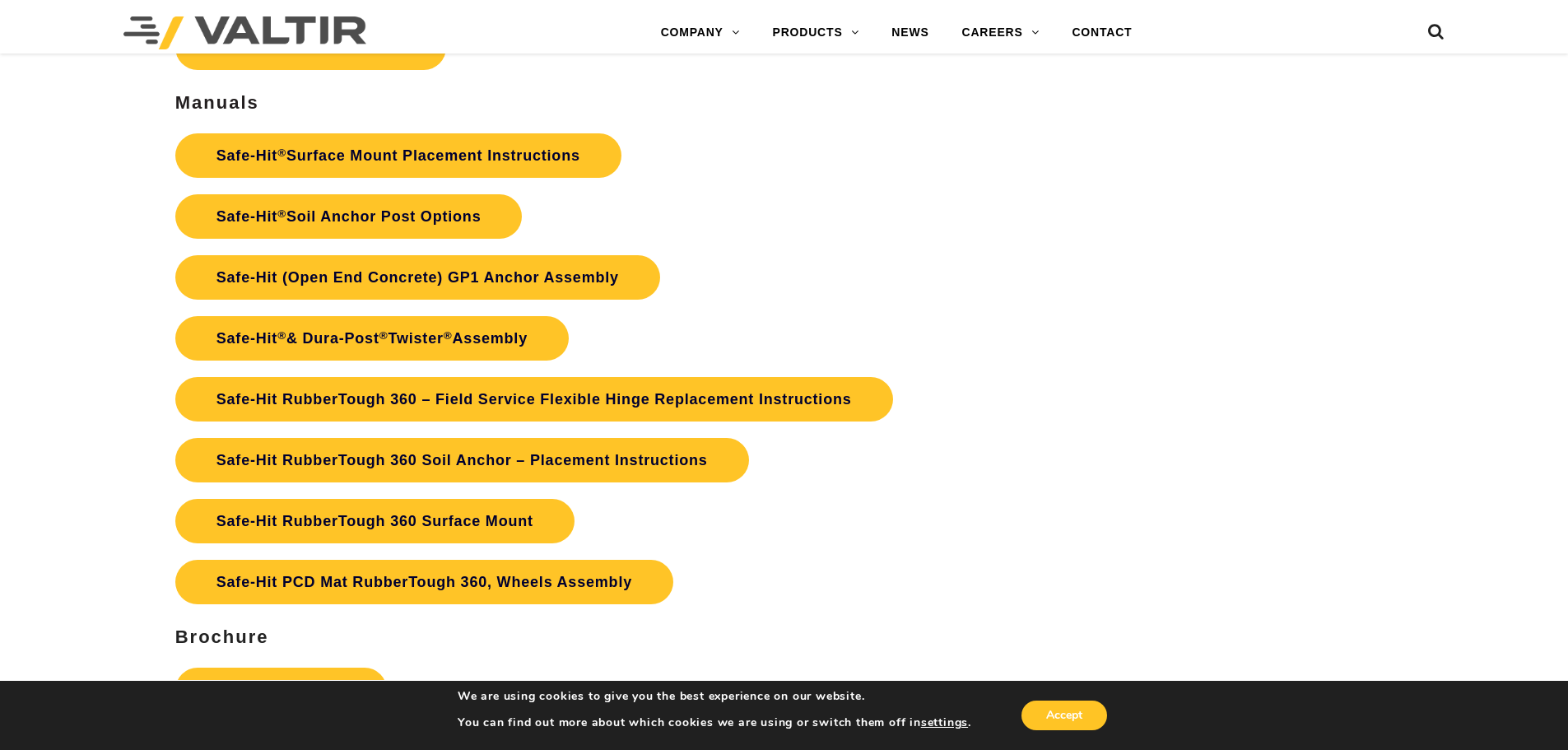
scroll to position [3788, 0]
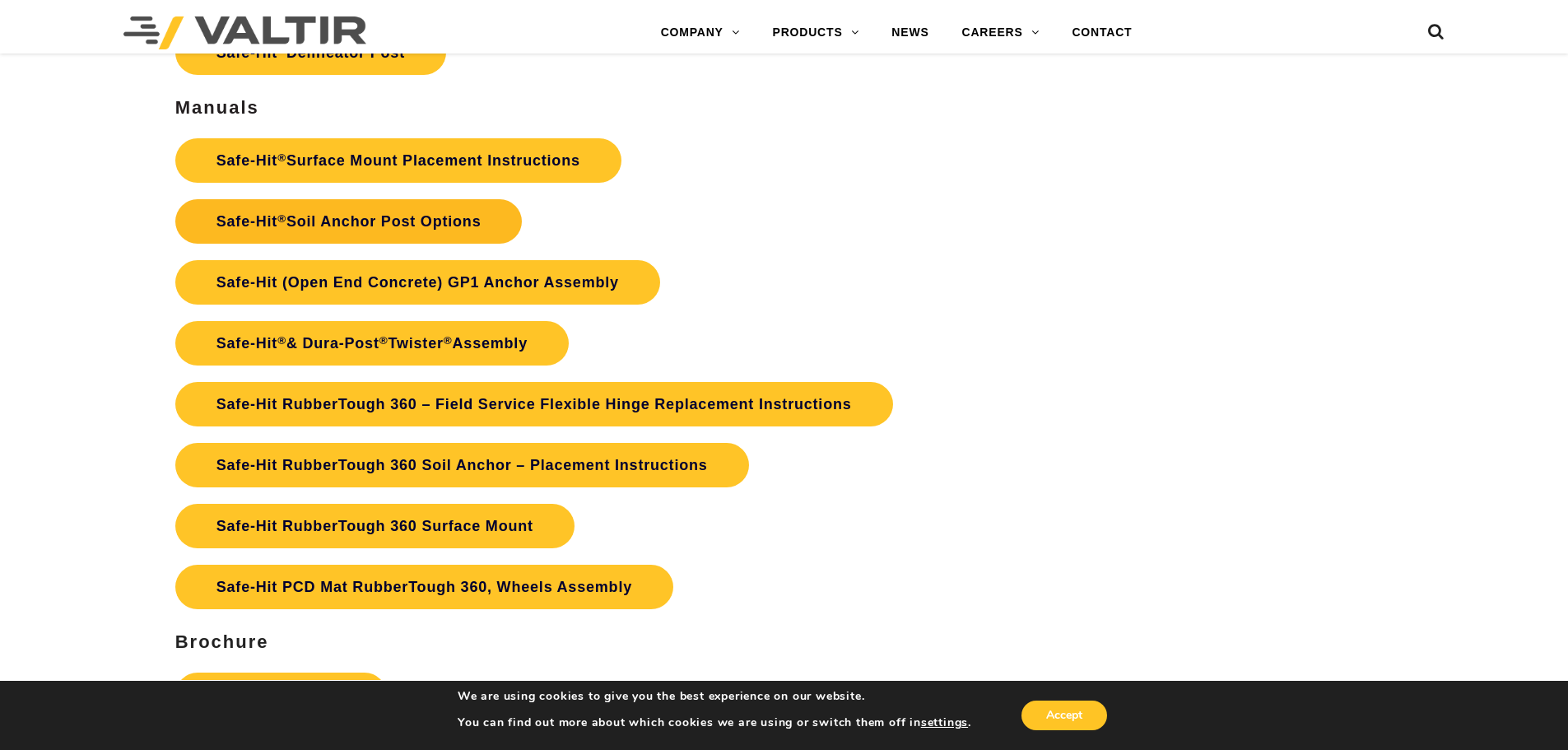
click at [435, 212] on link "Safe-Hit ® Soil Anchor Post Options" at bounding box center [349, 222] width 347 height 45
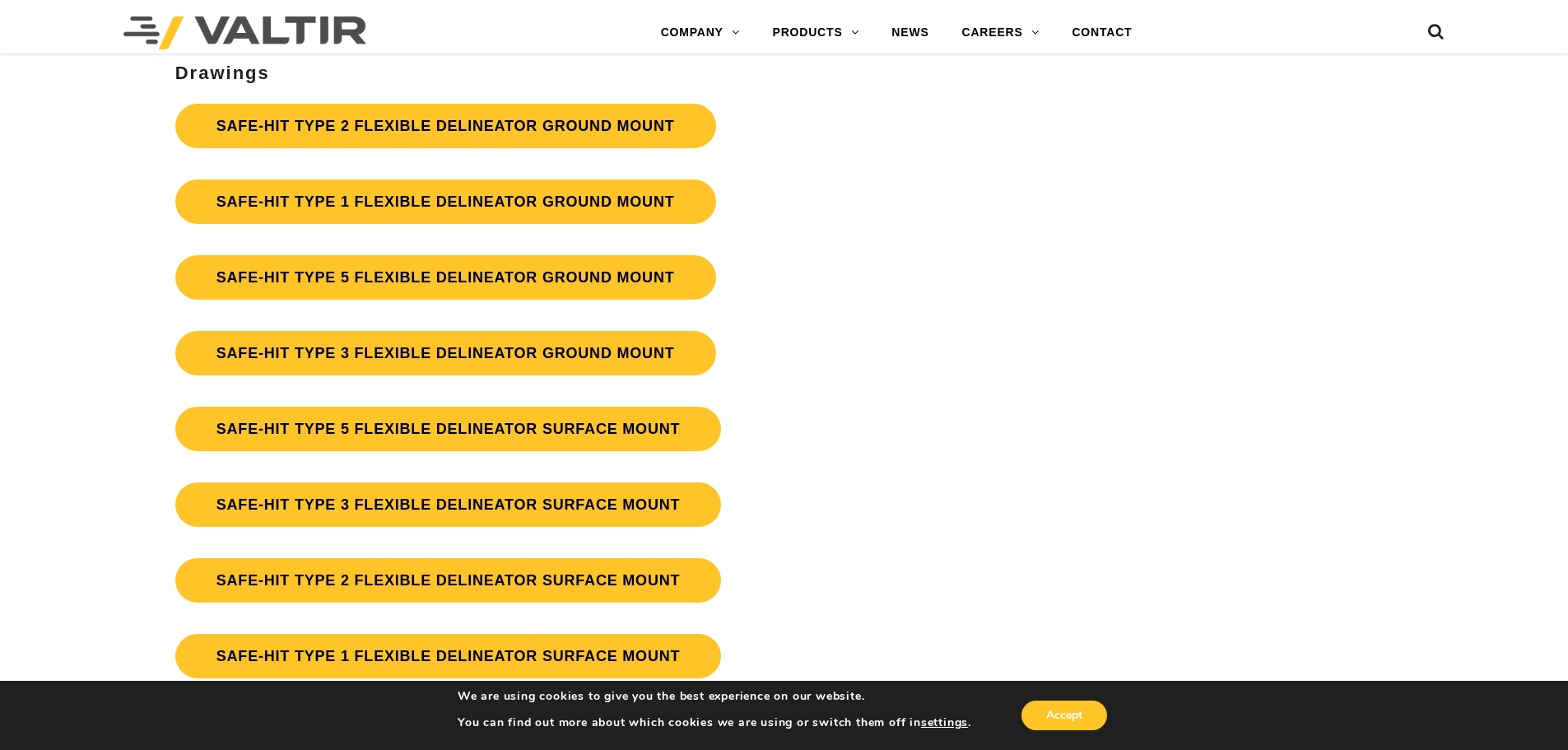
scroll to position [4446, 0]
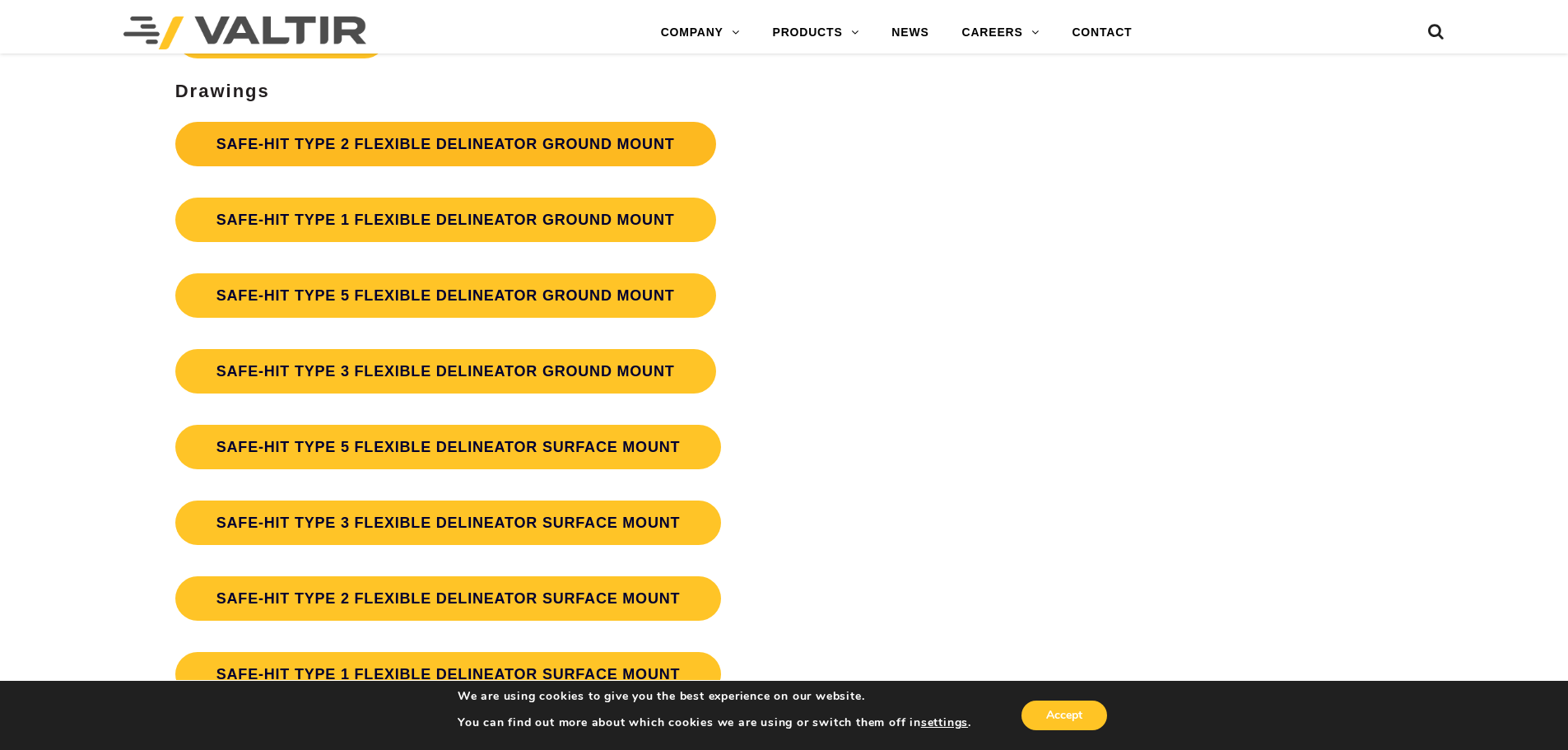
click at [537, 159] on link "SAFE-HIT TYPE 2 FLEXIBLE DELINEATOR GROUND MOUNT" at bounding box center [445, 144] width 540 height 45
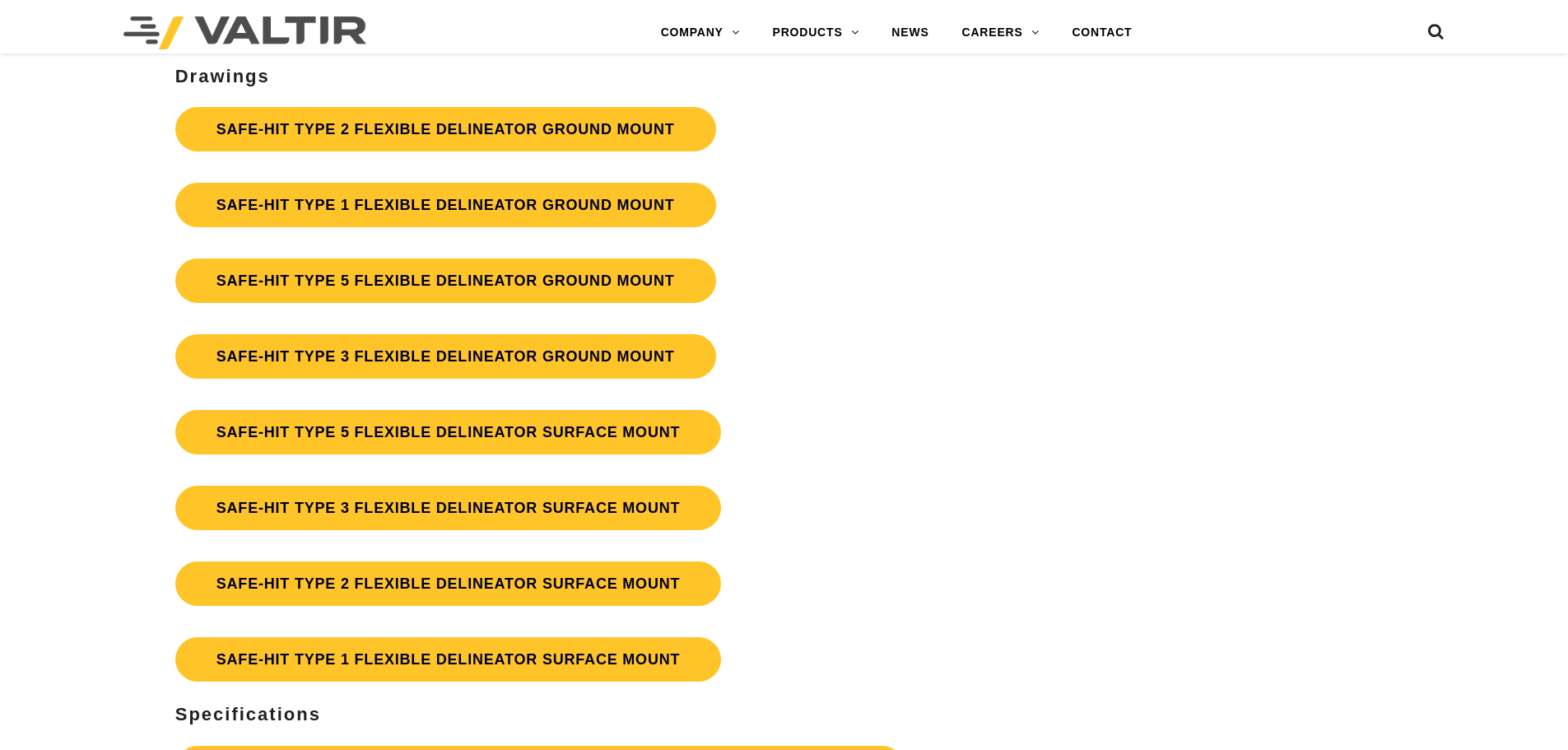
scroll to position [4446, 0]
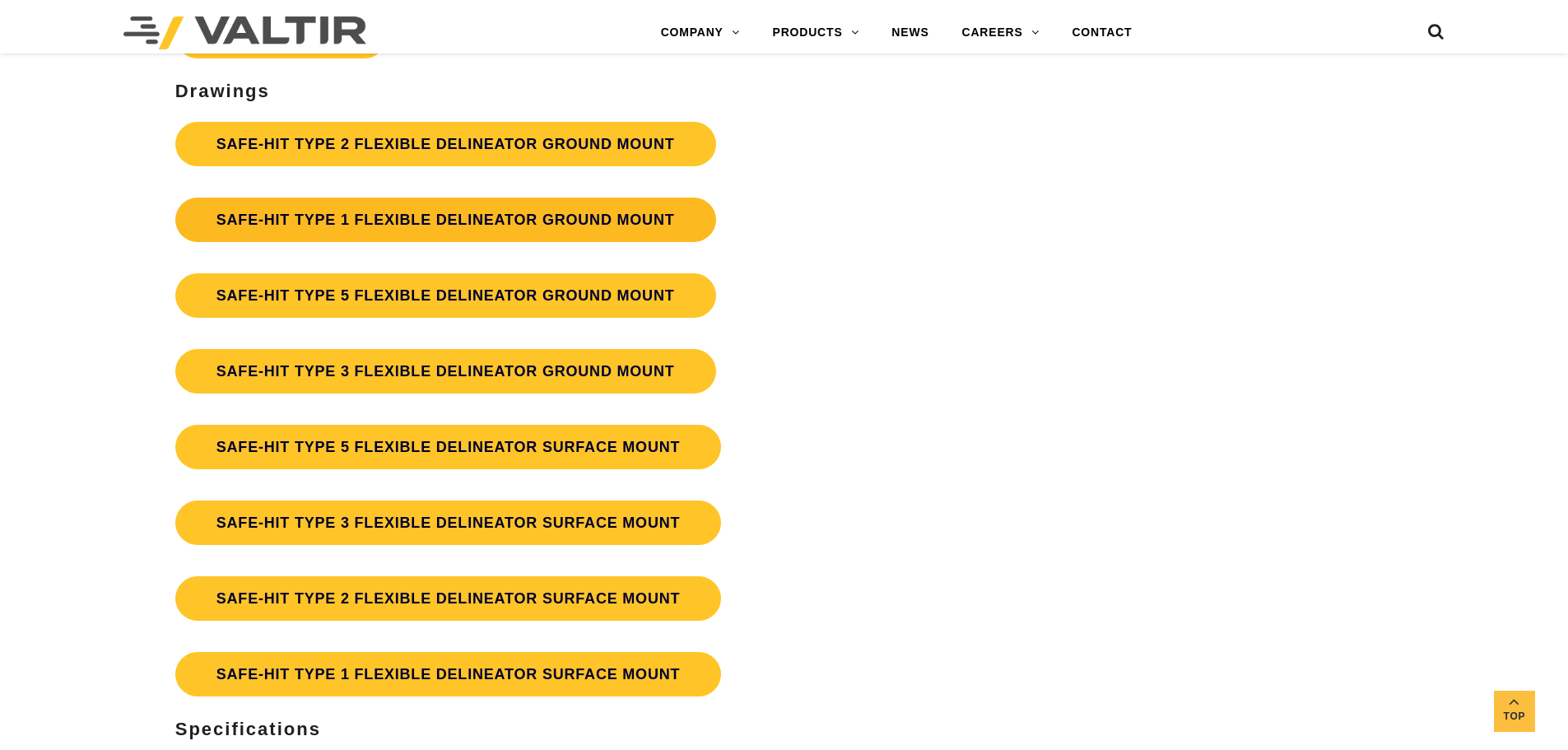
click at [453, 228] on link "SAFE-HIT TYPE 1 FLEXIBLE DELINEATOR GROUND MOUNT" at bounding box center [445, 220] width 540 height 45
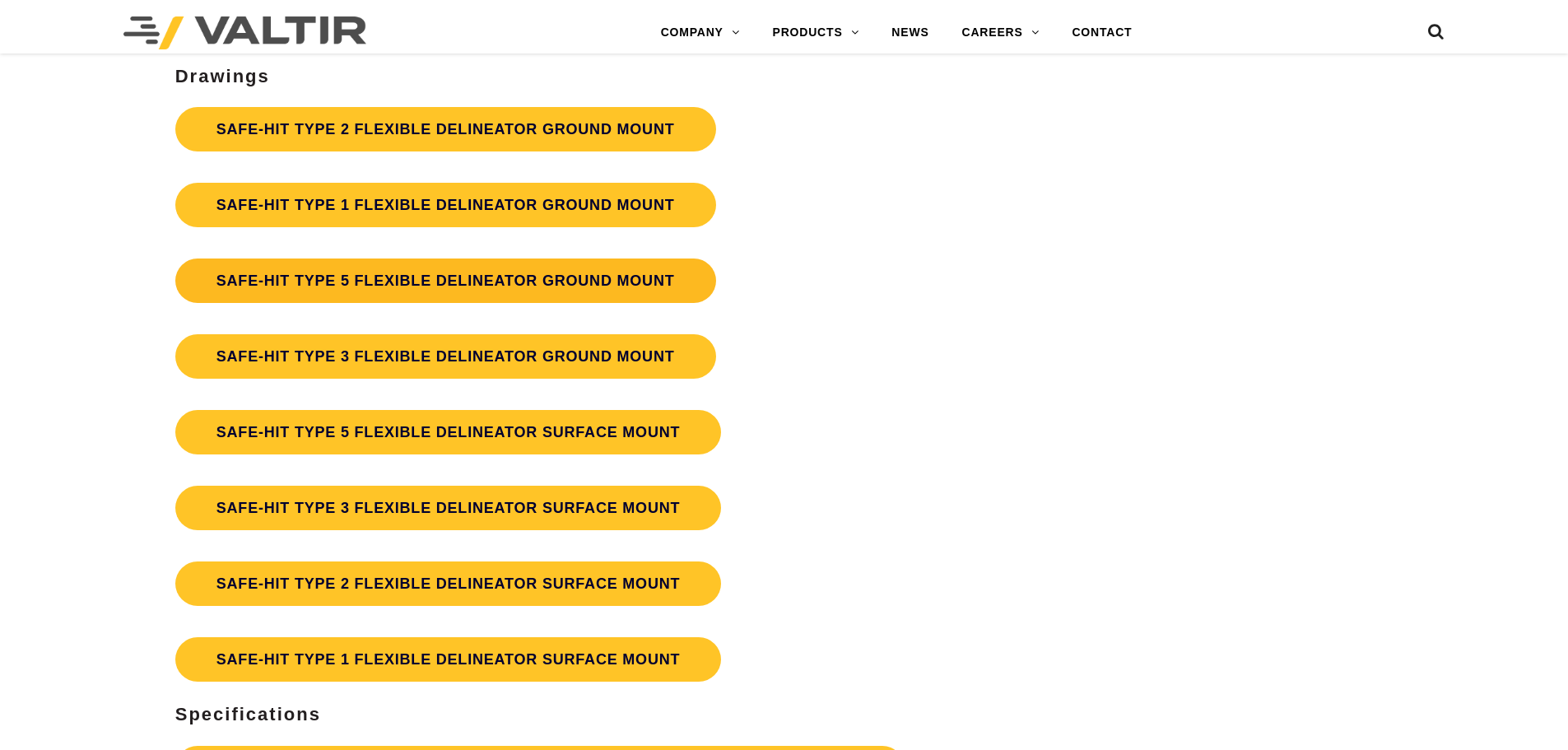
scroll to position [4446, 0]
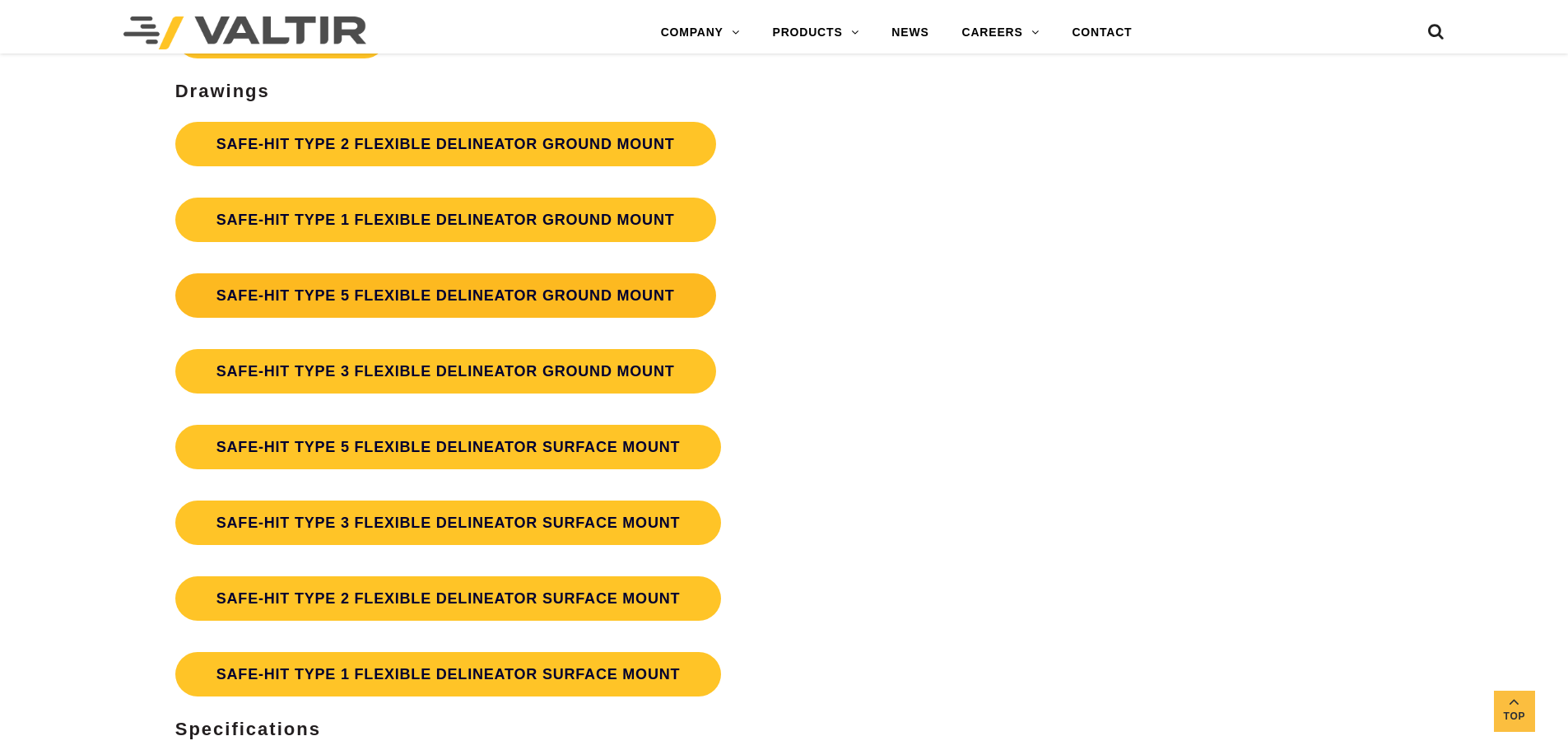
click at [631, 312] on link "SAFE-HIT TYPE 5 FLEXIBLE DELINEATOR GROUND MOUNT" at bounding box center [445, 295] width 540 height 45
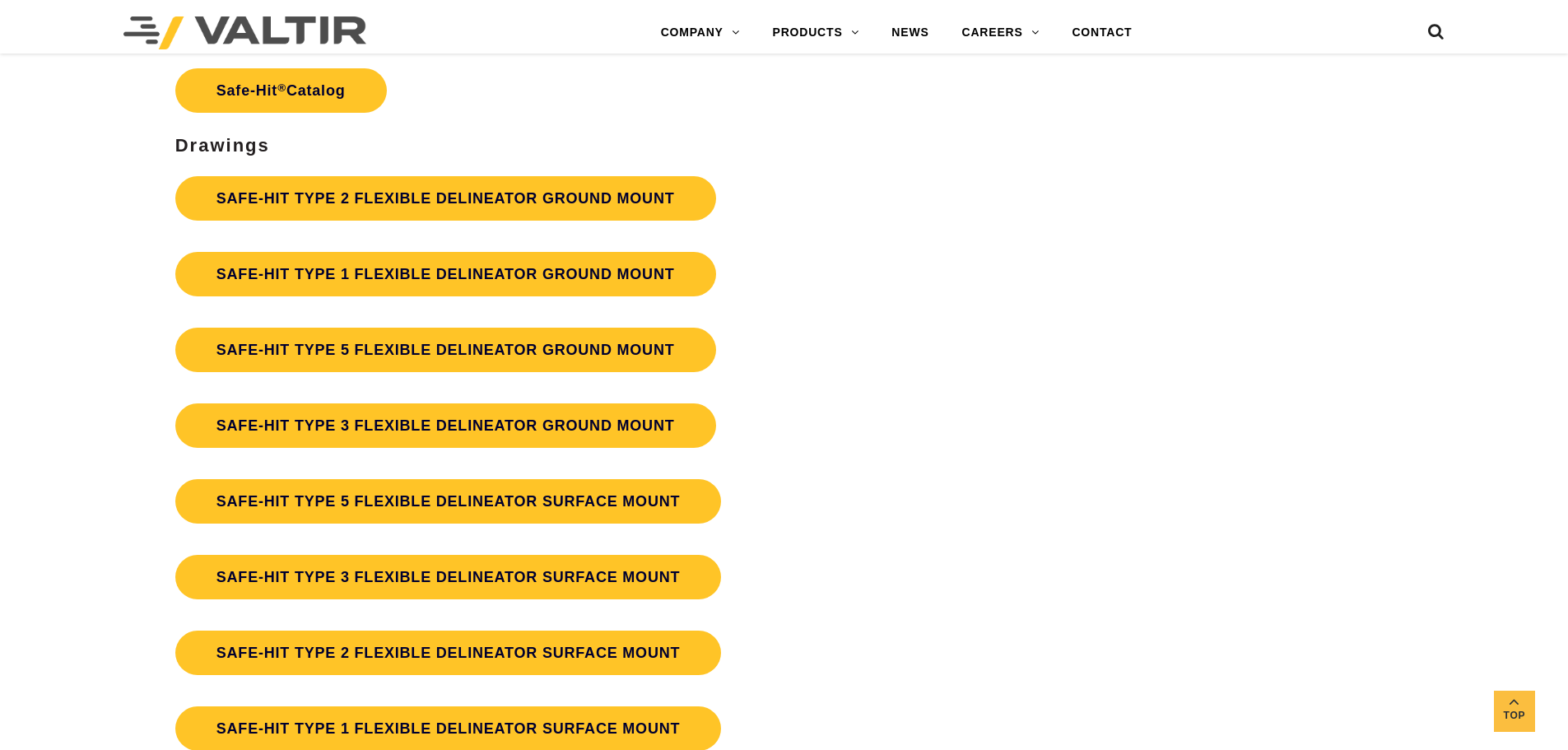
scroll to position [4297, 0]
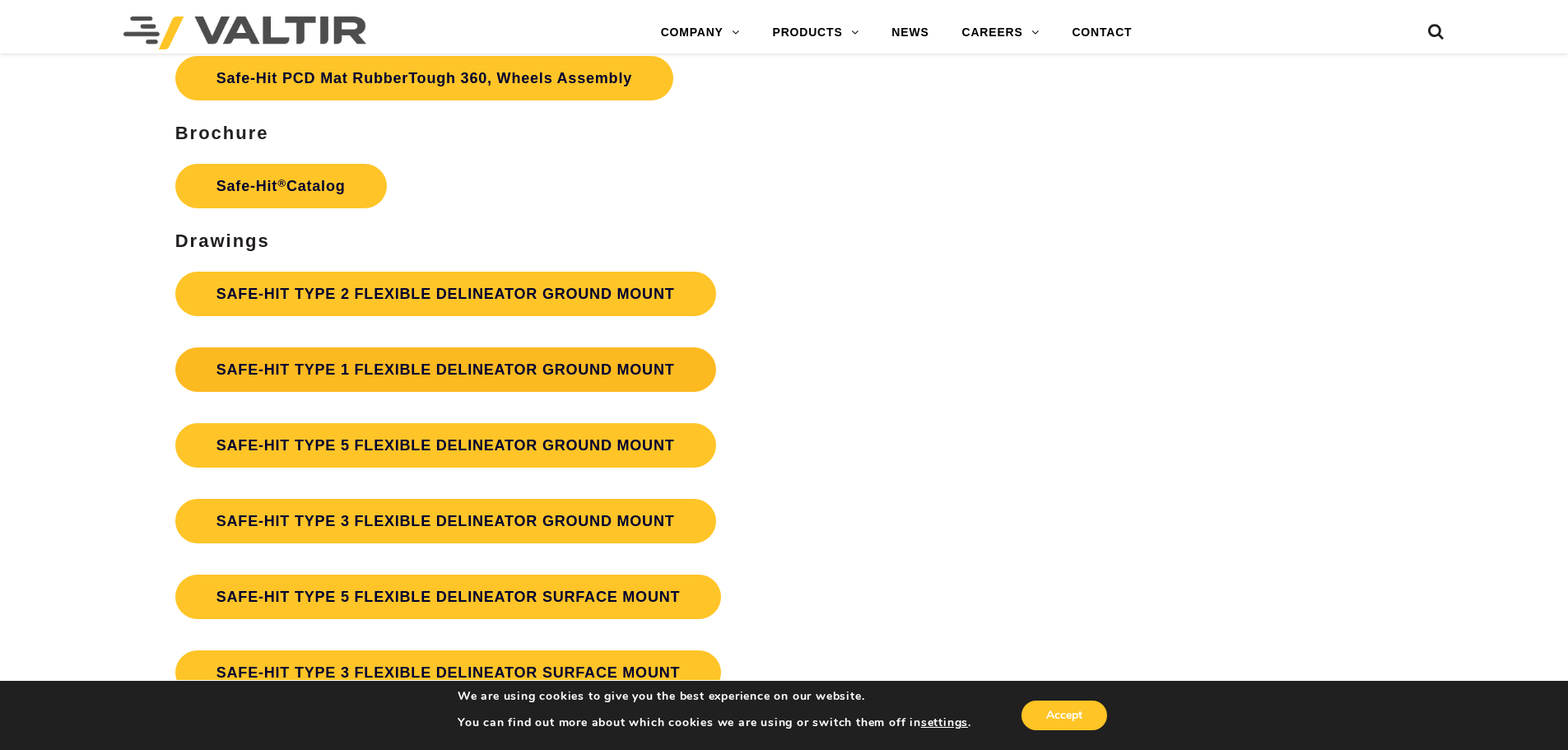
click at [656, 378] on link "SAFE-HIT TYPE 1 FLEXIBLE DELINEATOR GROUND MOUNT" at bounding box center [445, 370] width 540 height 45
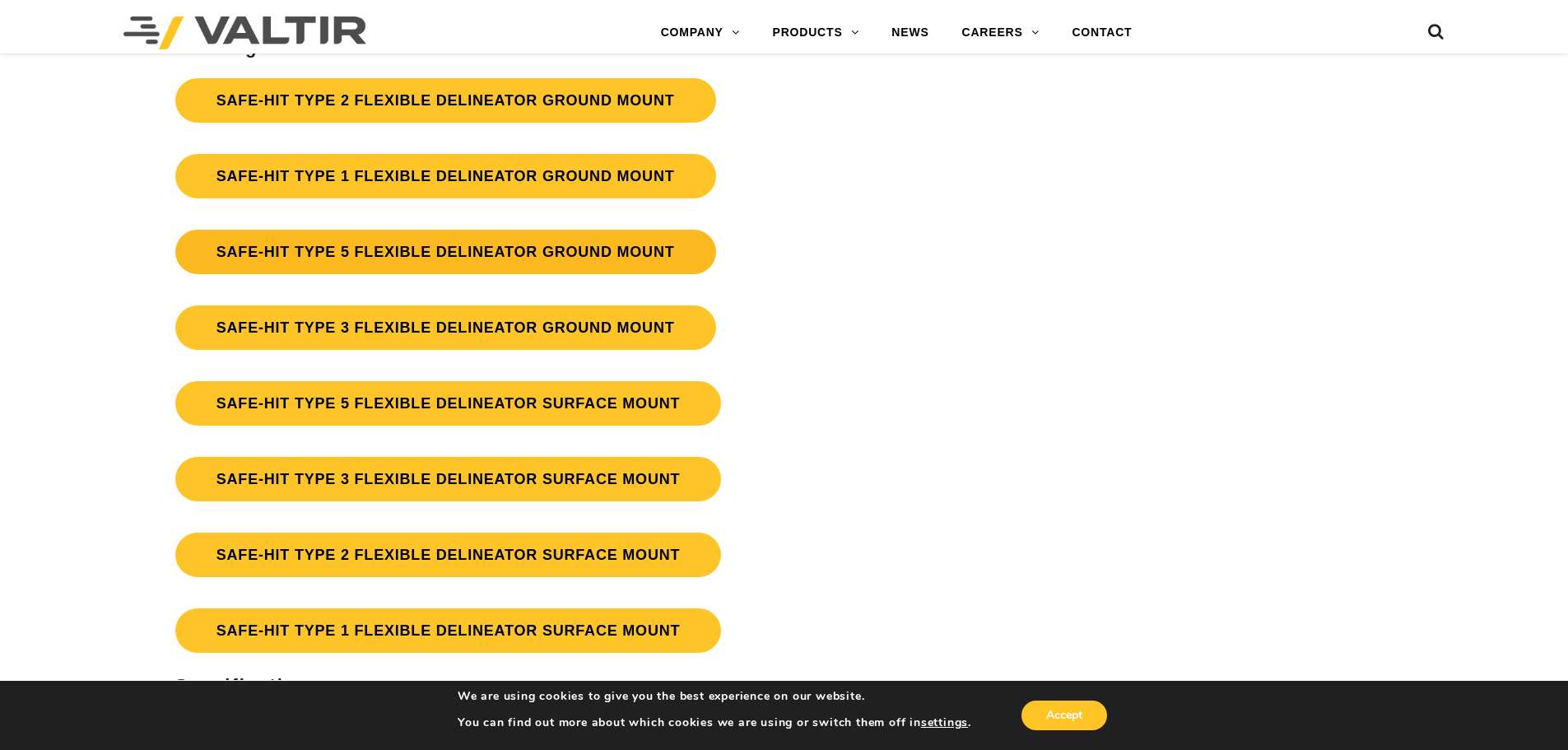
scroll to position [4462, 0]
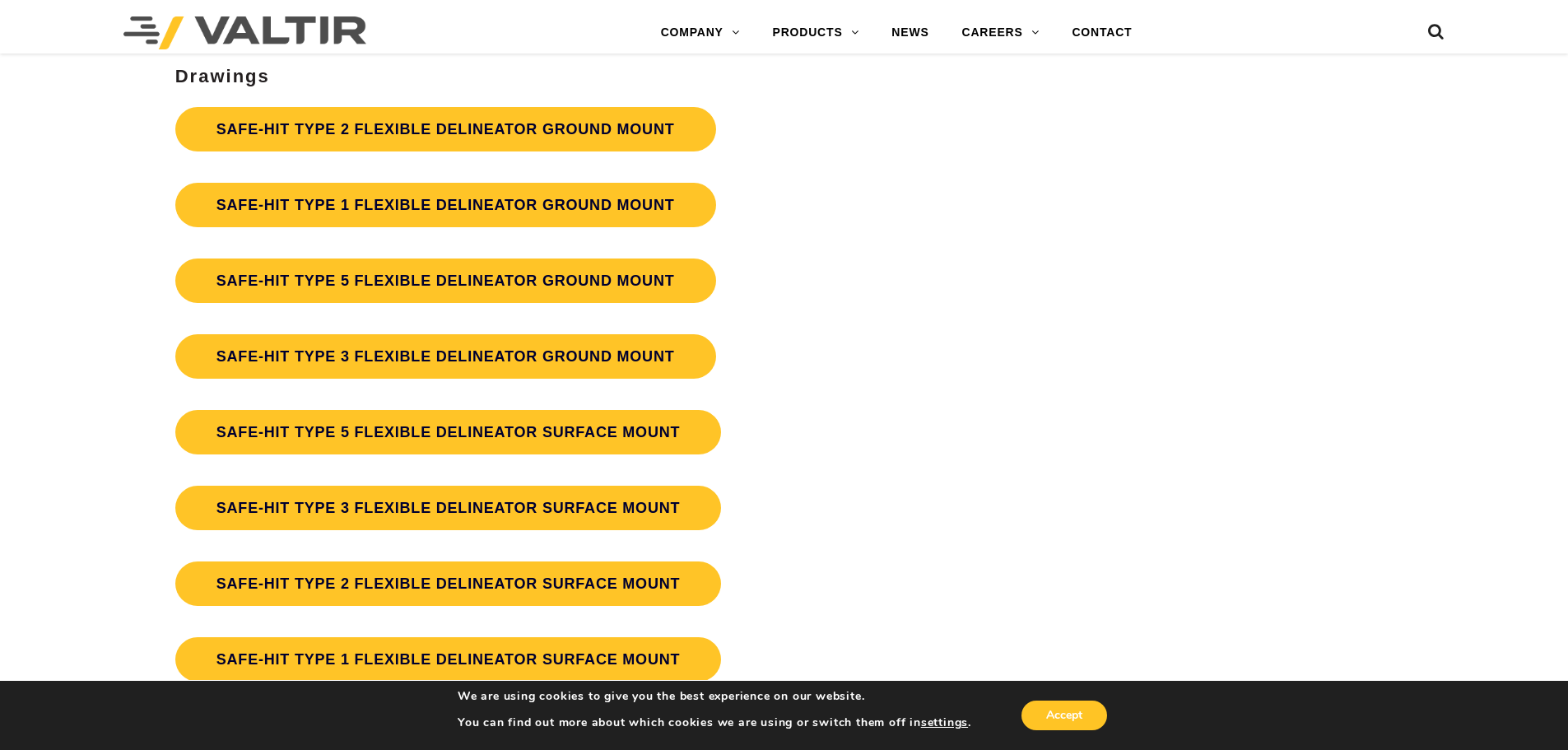
drag, startPoint x: 532, startPoint y: 272, endPoint x: 880, endPoint y: 269, distance: 348.0
click at [880, 269] on p "SAFE-HIT TYPE 5 FLEXIBLE DELINEATOR GROUND MOUNT" at bounding box center [588, 281] width 826 height 61
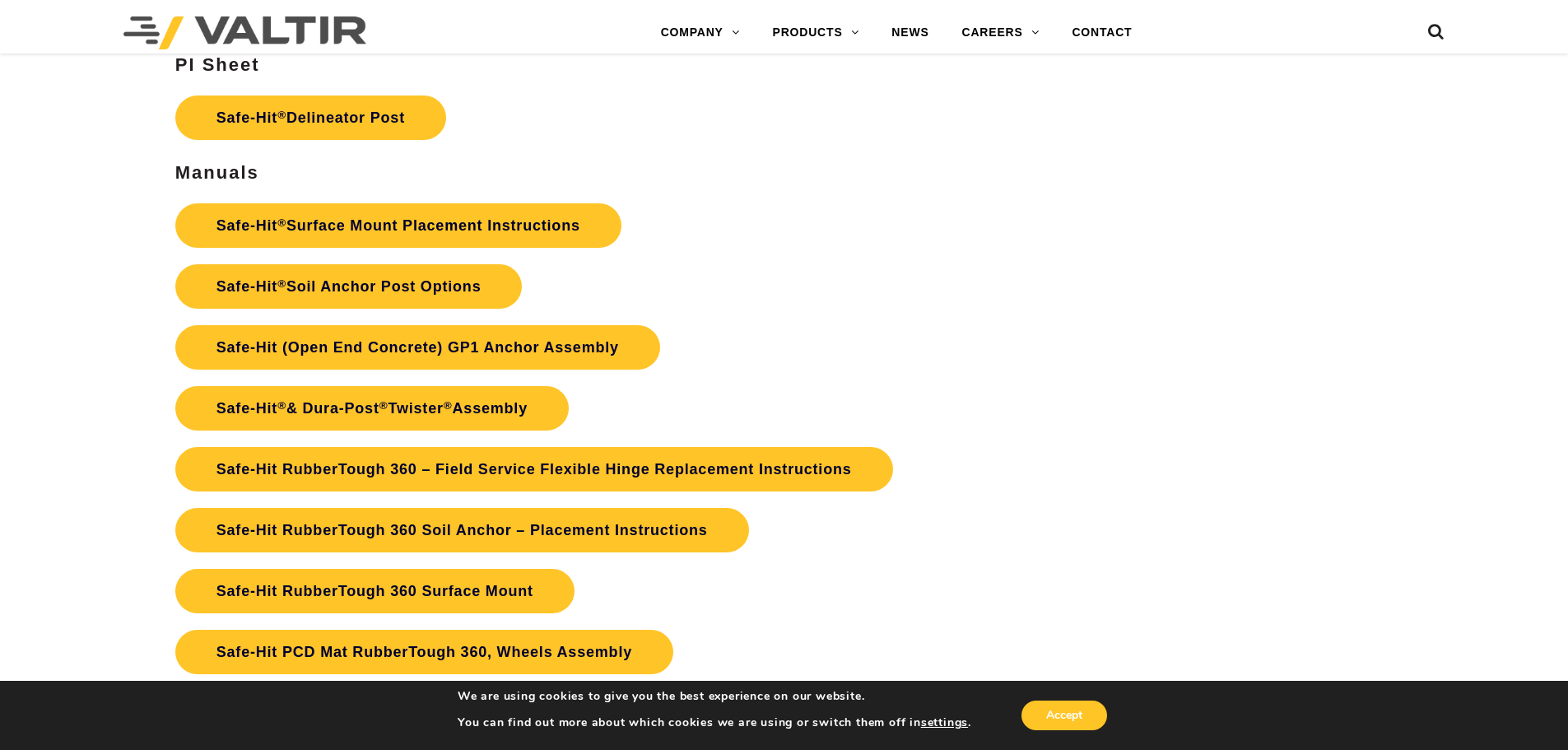
scroll to position [3720, 0]
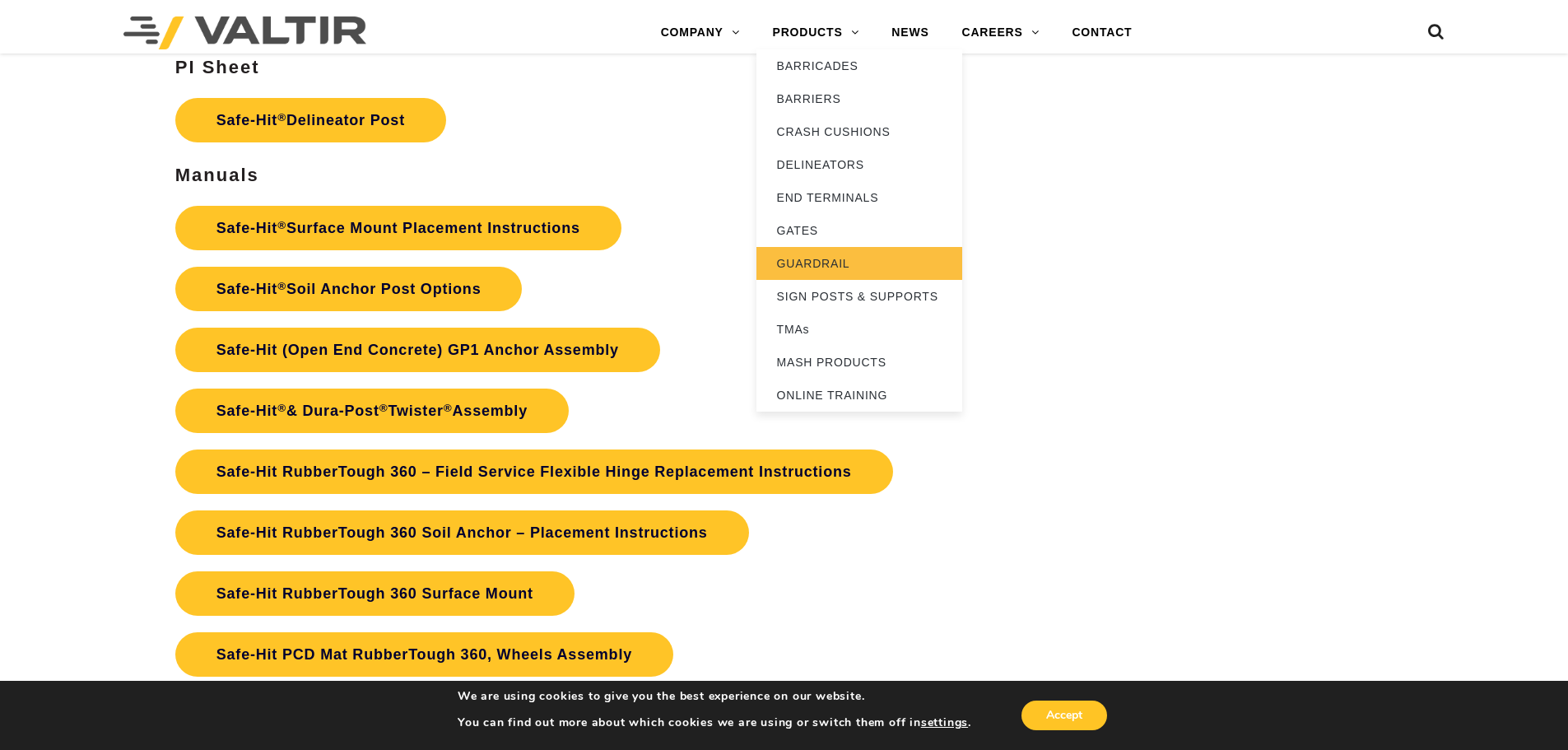
click at [846, 259] on link "GUARDRAIL" at bounding box center [860, 263] width 206 height 33
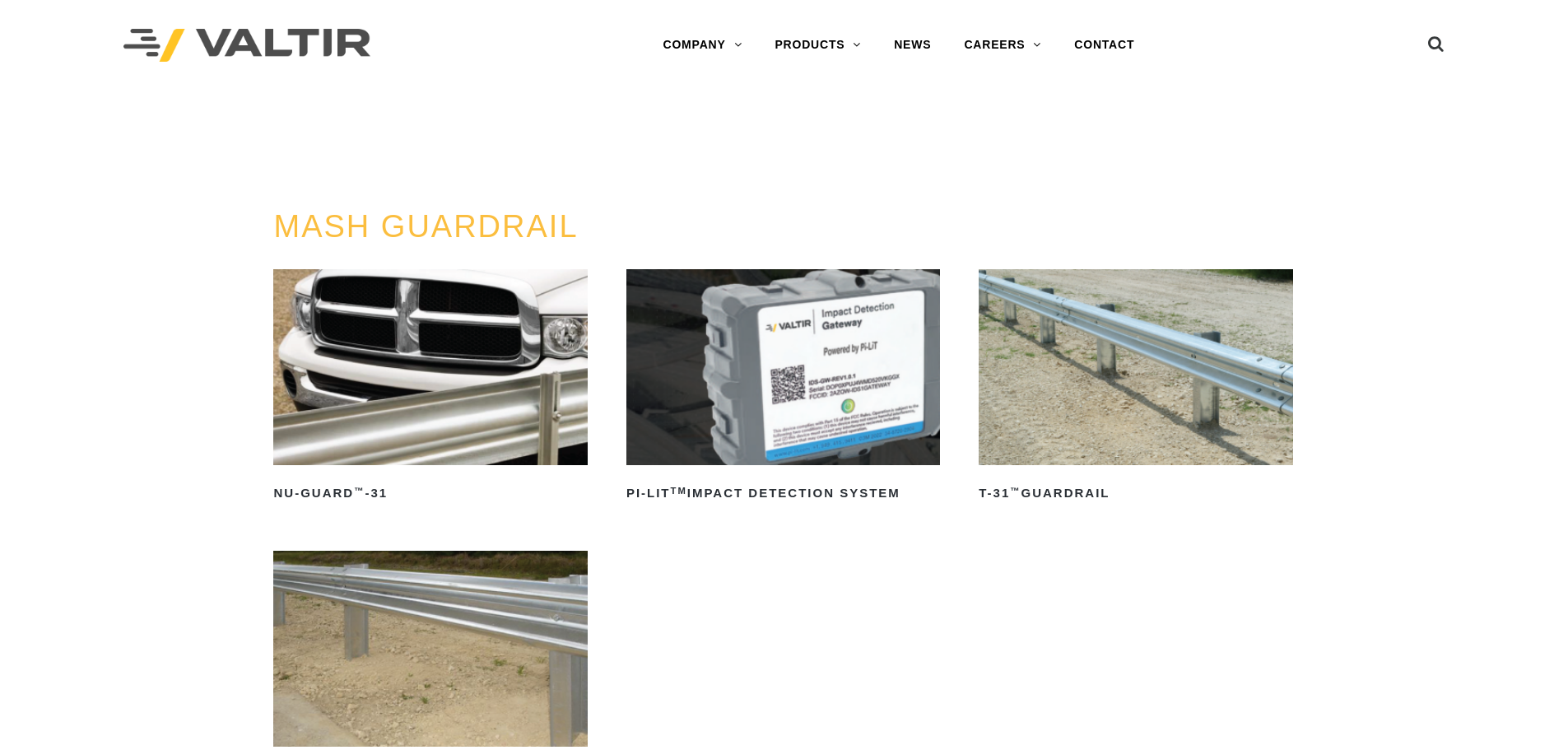
click at [208, 119] on h3 "PRODUCTS / GUARDRAIL" at bounding box center [347, 124] width 695 height 69
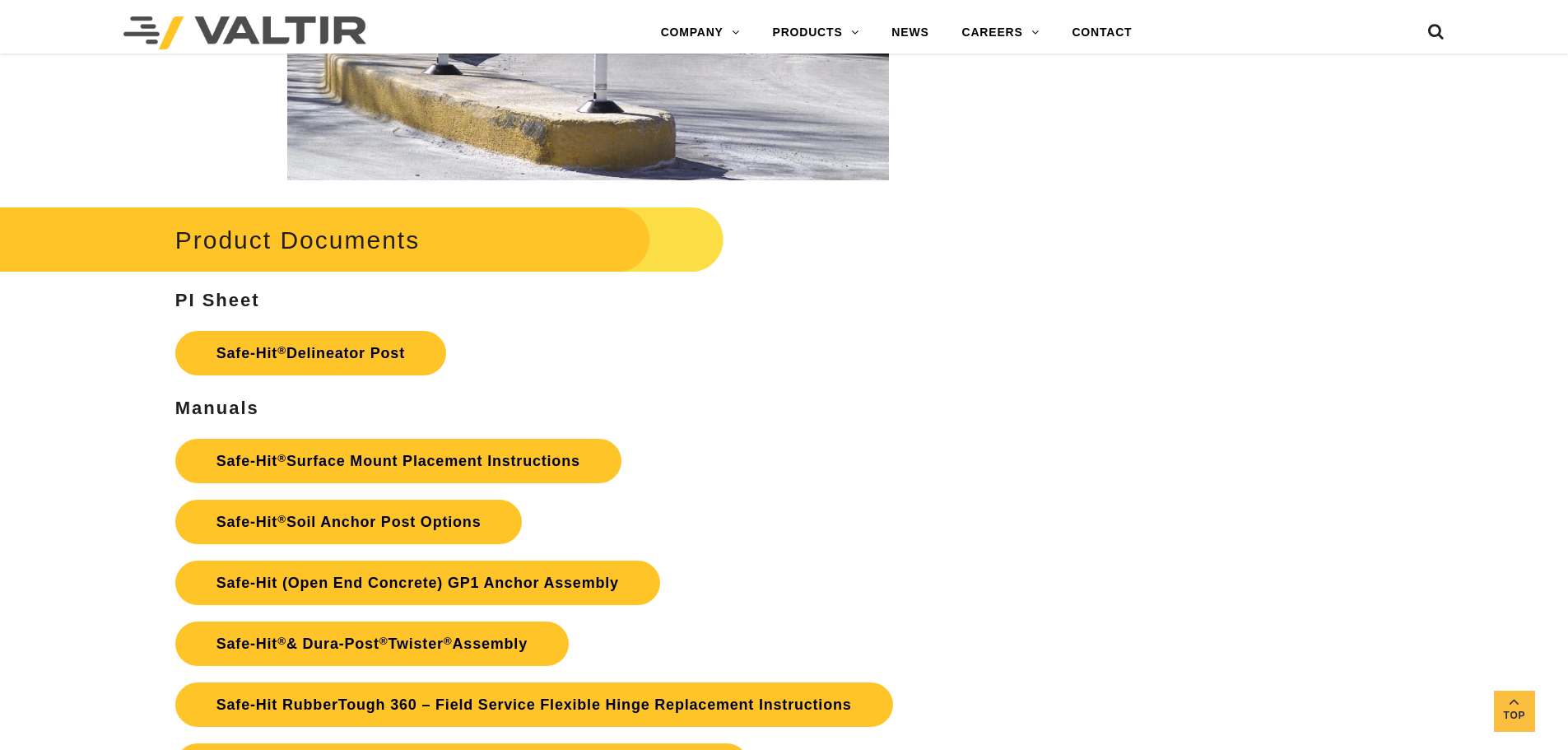
scroll to position [3464, 0]
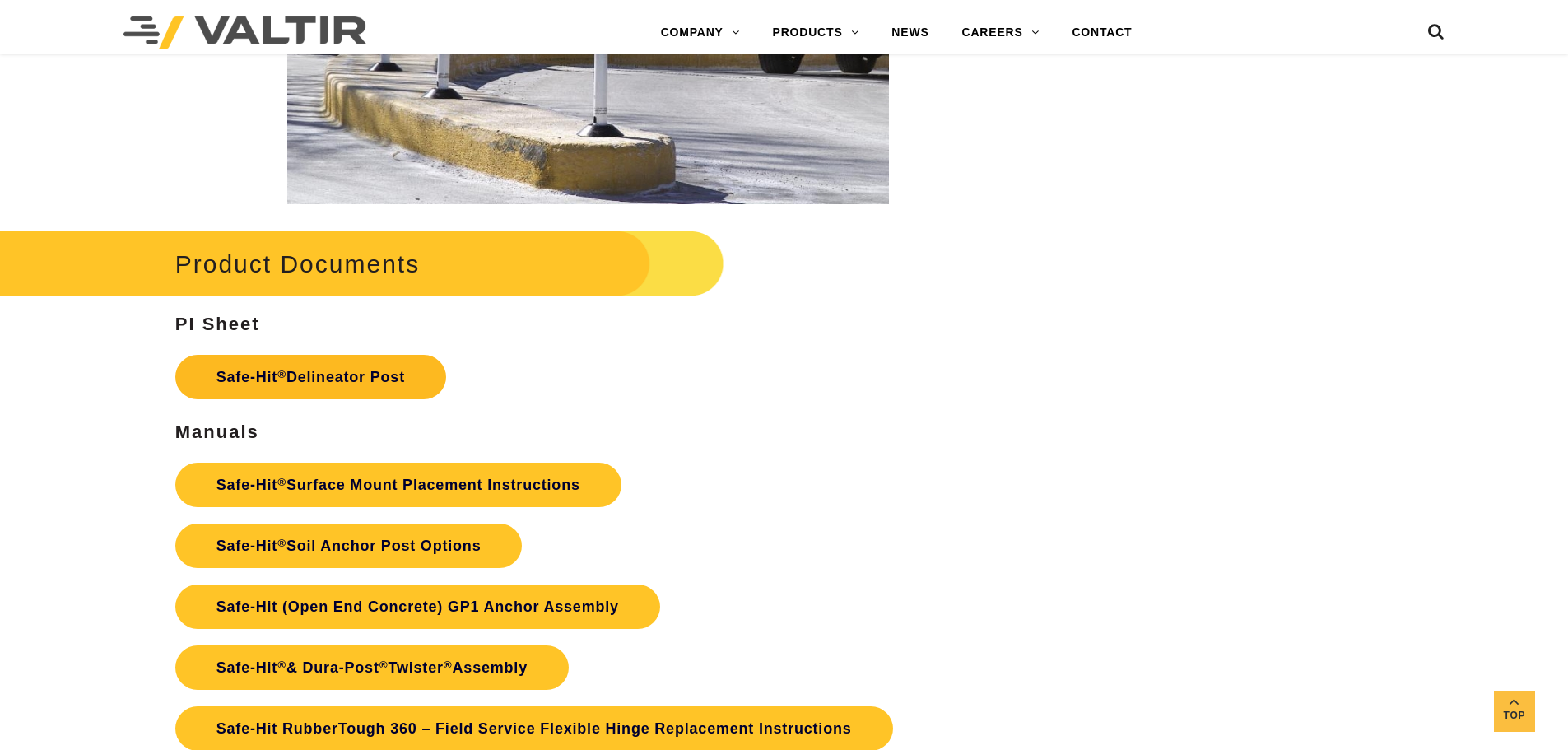
click at [397, 386] on link "Safe-Hit ® Delineator Post" at bounding box center [310, 378] width 271 height 45
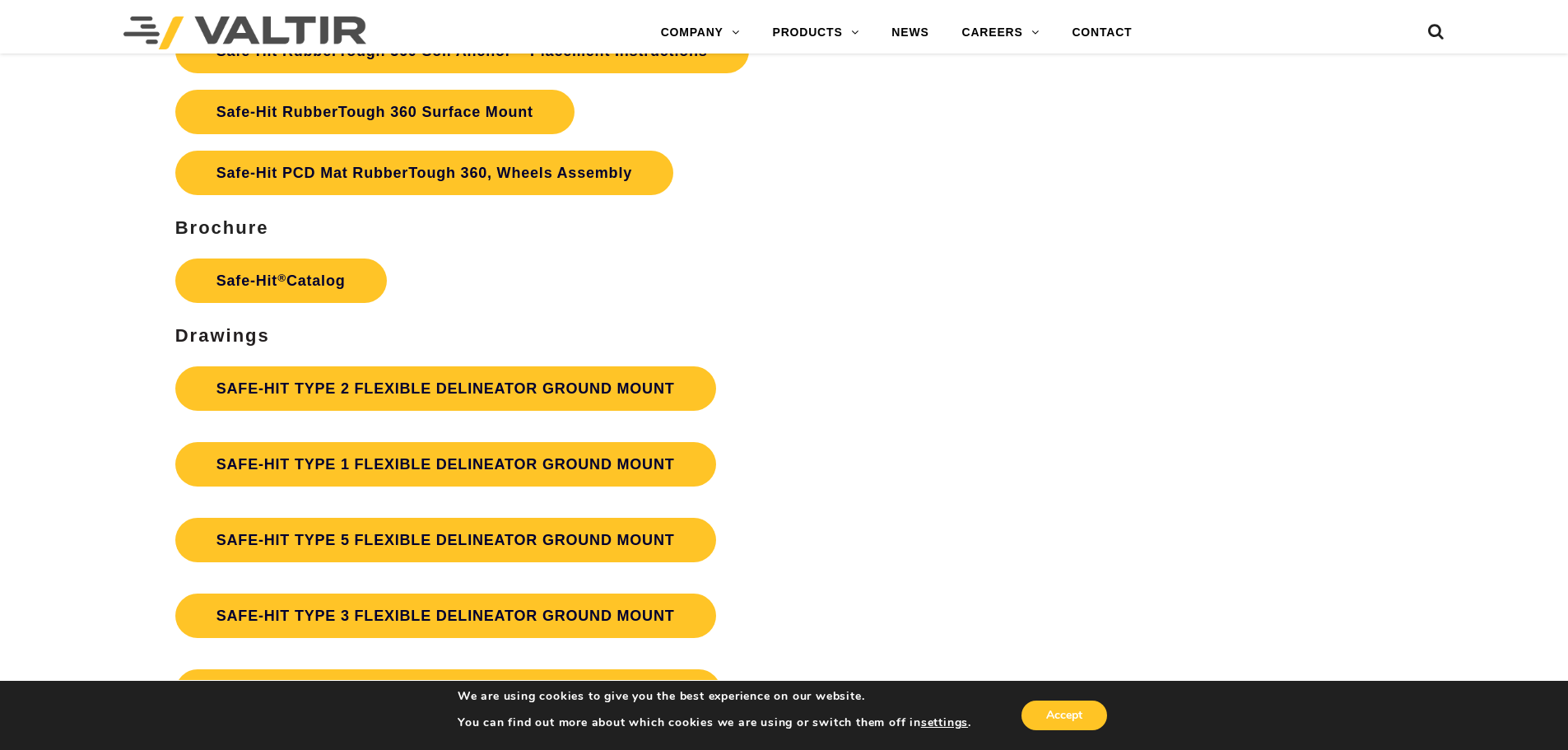
scroll to position [4205, 0]
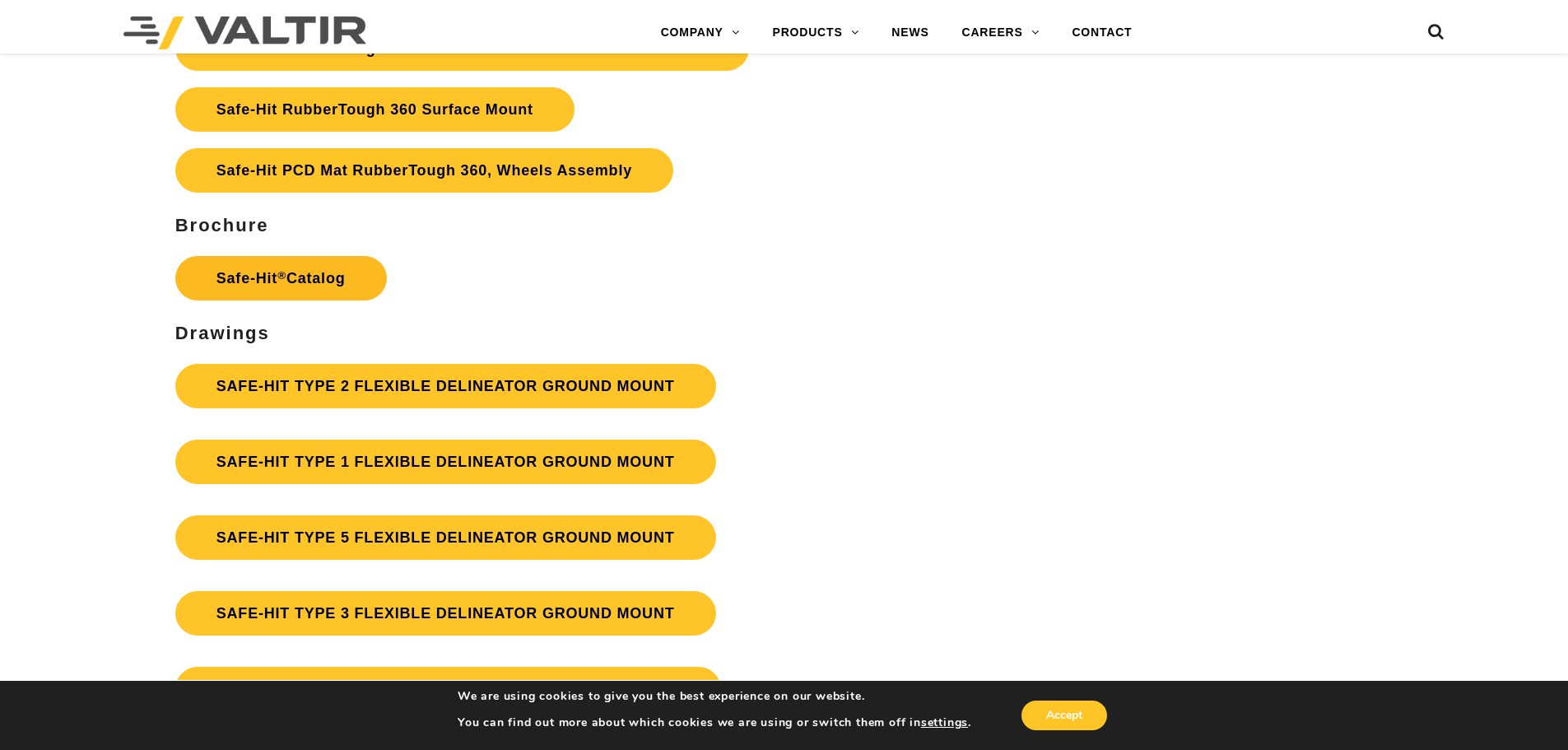
click at [284, 267] on link "Safe-Hit ® Catalog" at bounding box center [281, 278] width 211 height 45
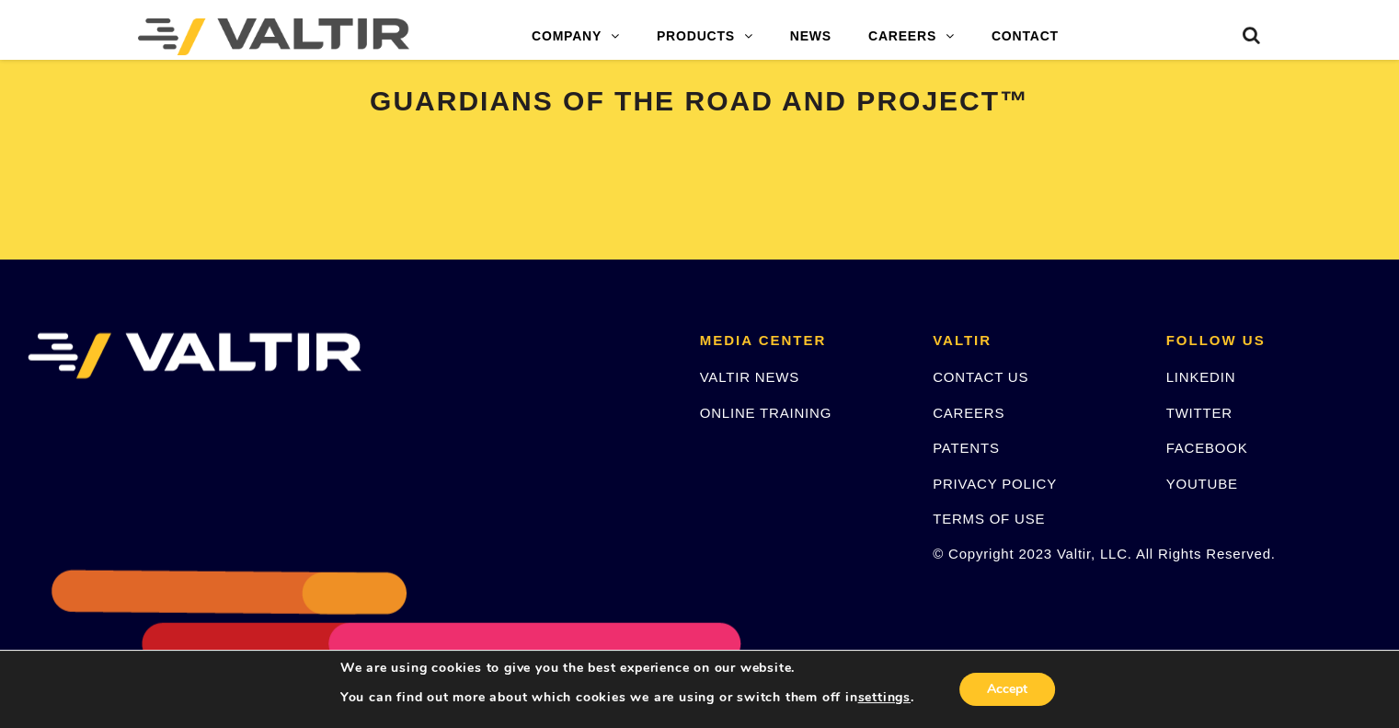
scroll to position [3907, 0]
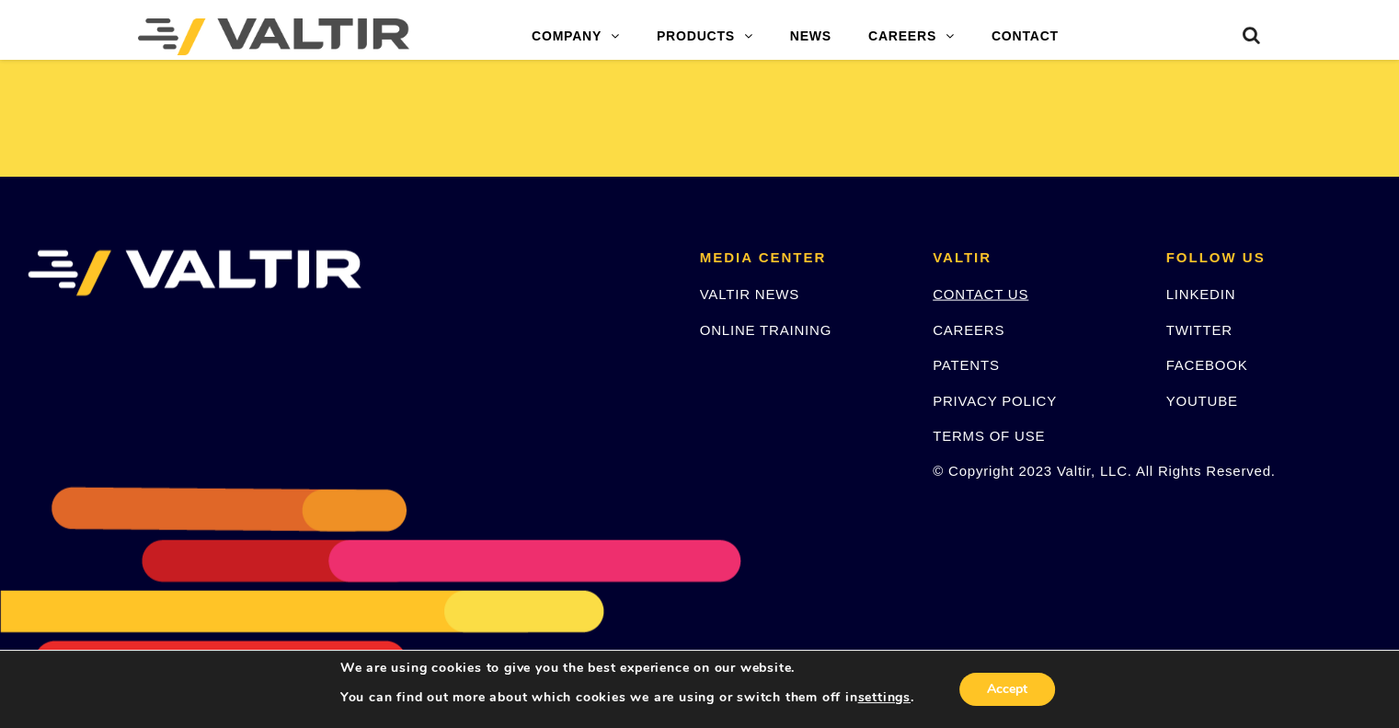
click at [1007, 286] on link "CONTACT US" at bounding box center [981, 294] width 96 height 16
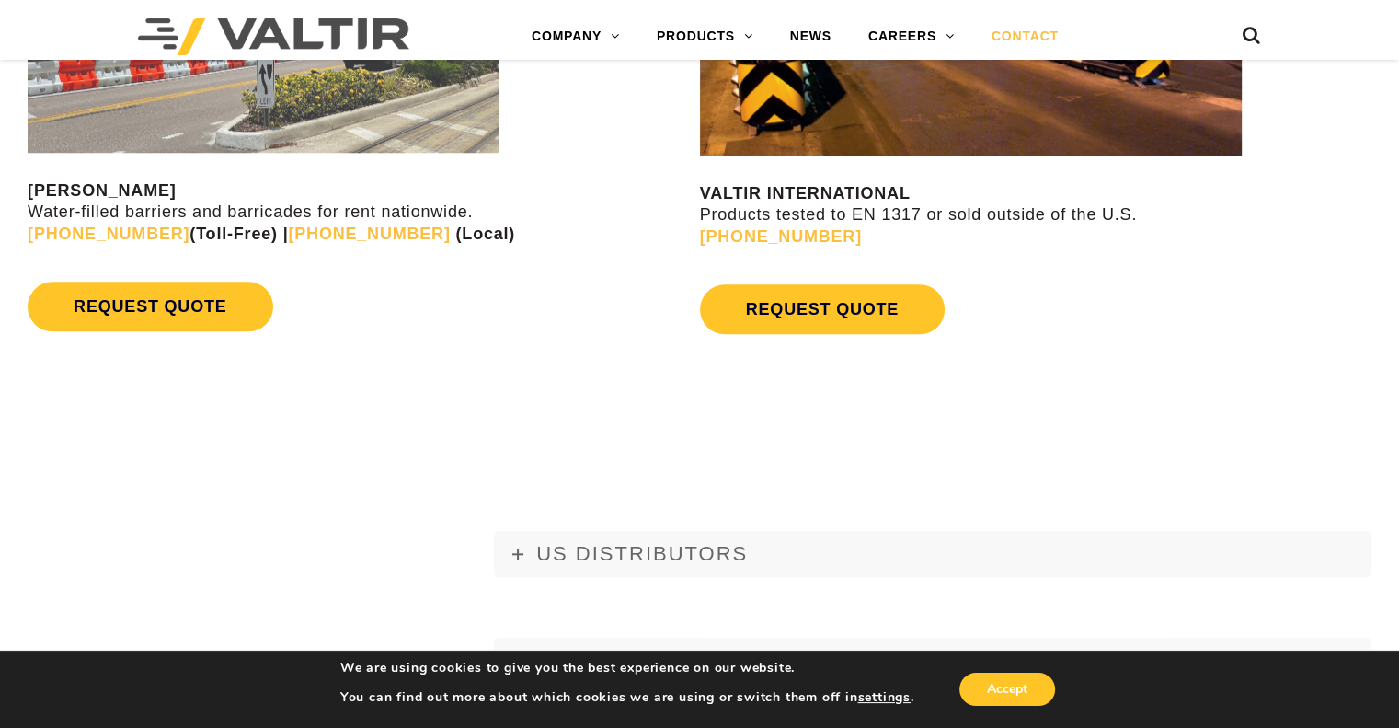
scroll to position [2116, 0]
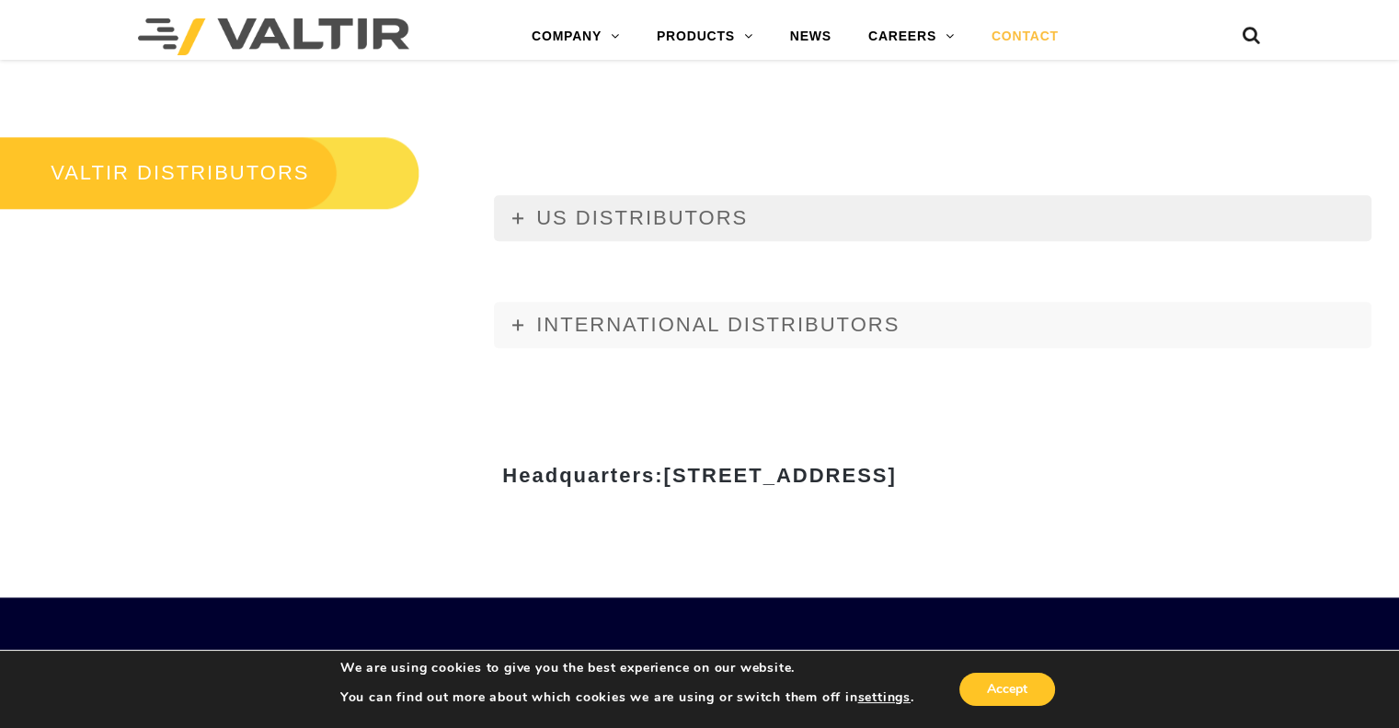
click at [570, 229] on link "US DISTRIBUTORS" at bounding box center [933, 218] width 878 height 46
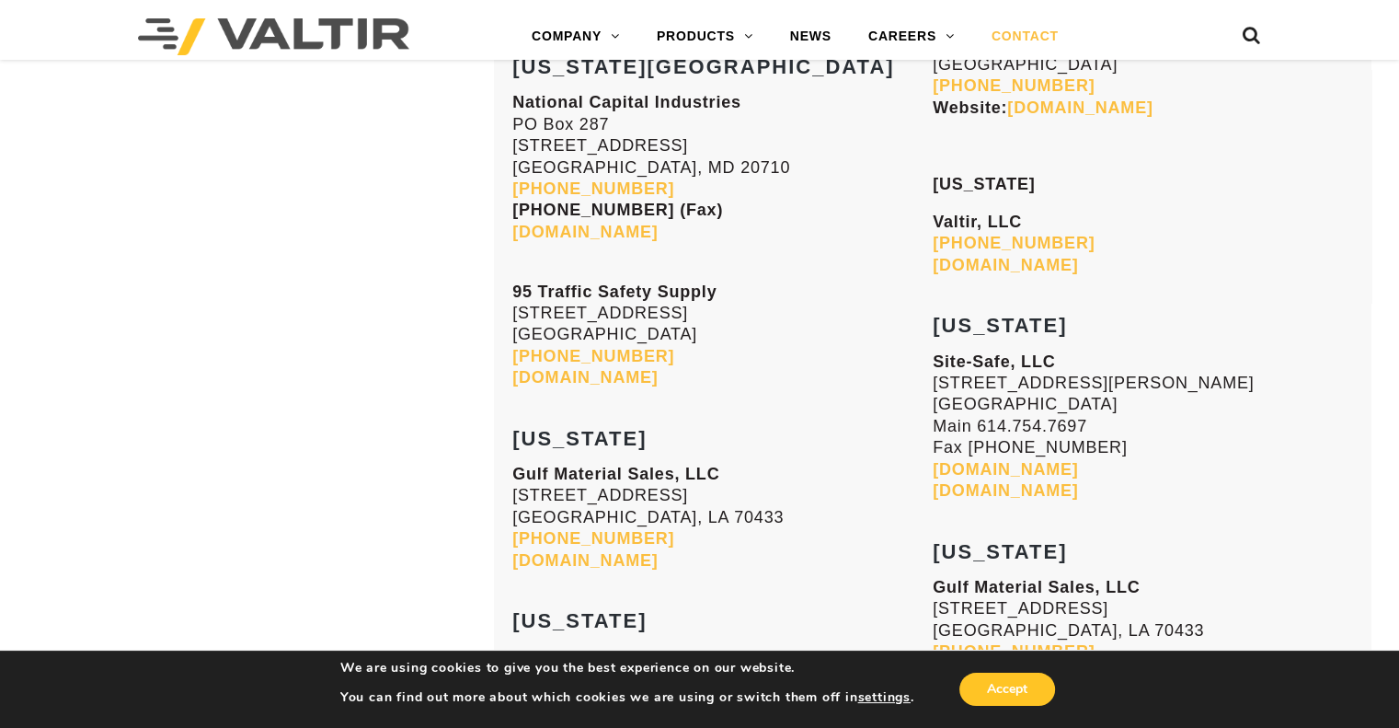
scroll to position [4344, 0]
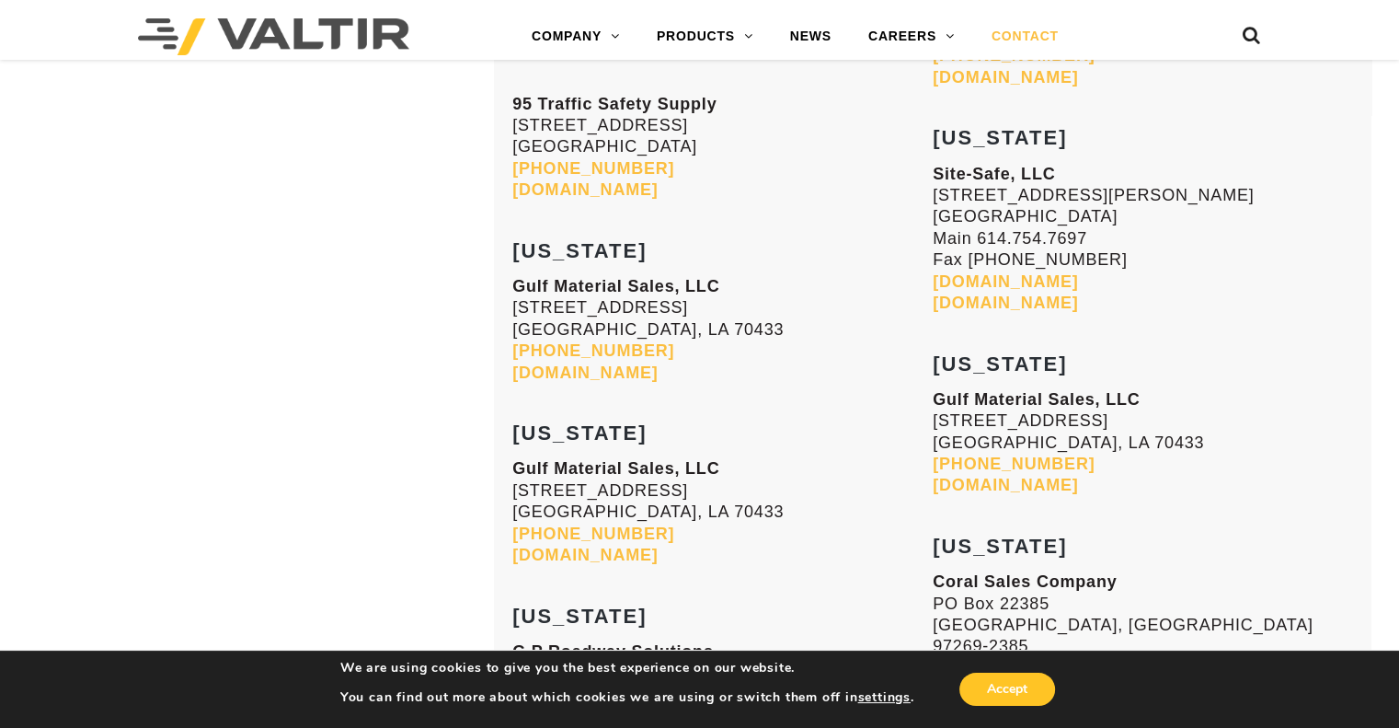
click at [631, 363] on link "[DOMAIN_NAME]" at bounding box center [584, 372] width 145 height 18
